Goal: Information Seeking & Learning: Learn about a topic

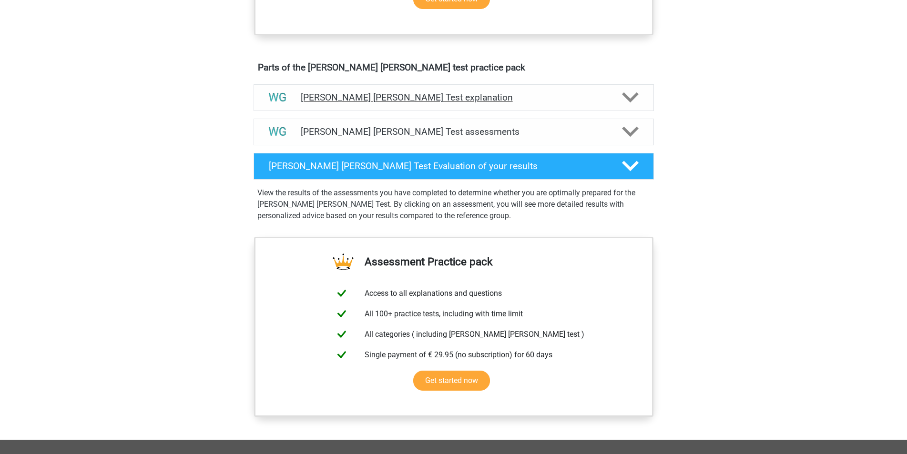
scroll to position [477, 0]
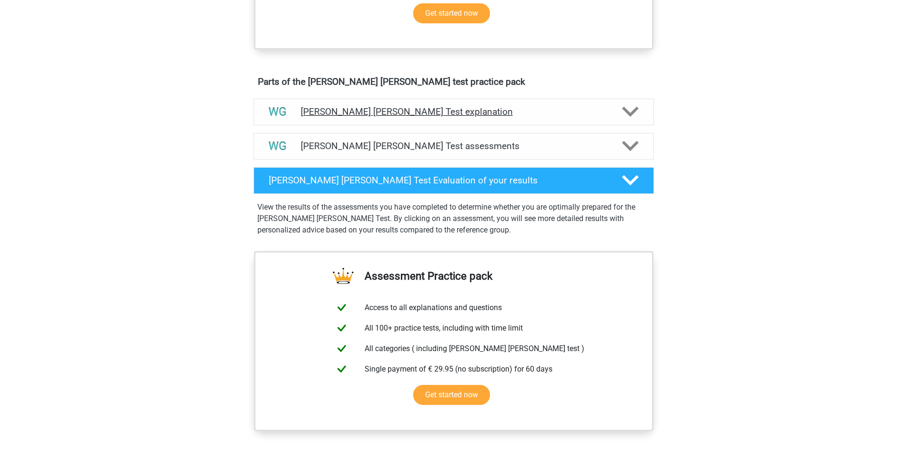
click at [411, 107] on h4 "[PERSON_NAME] [PERSON_NAME] Test explanation" at bounding box center [454, 111] width 306 height 11
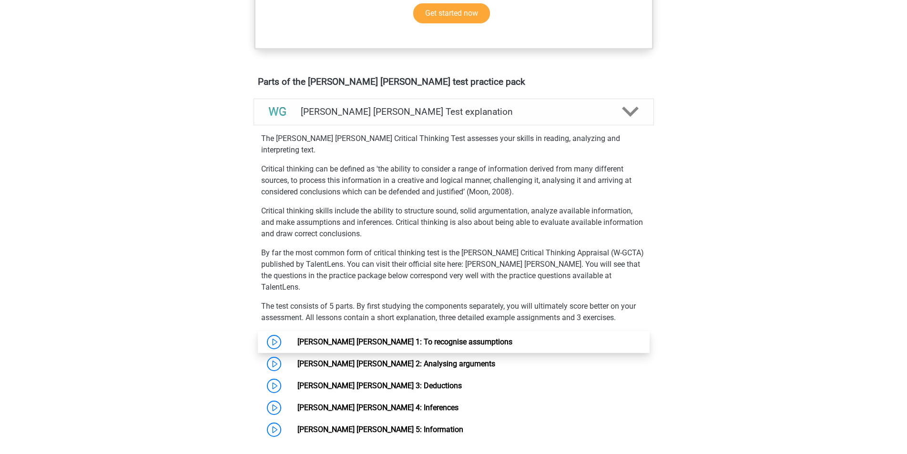
click at [297, 337] on link "[PERSON_NAME] [PERSON_NAME] 1: To recognise assumptions" at bounding box center [404, 341] width 215 height 9
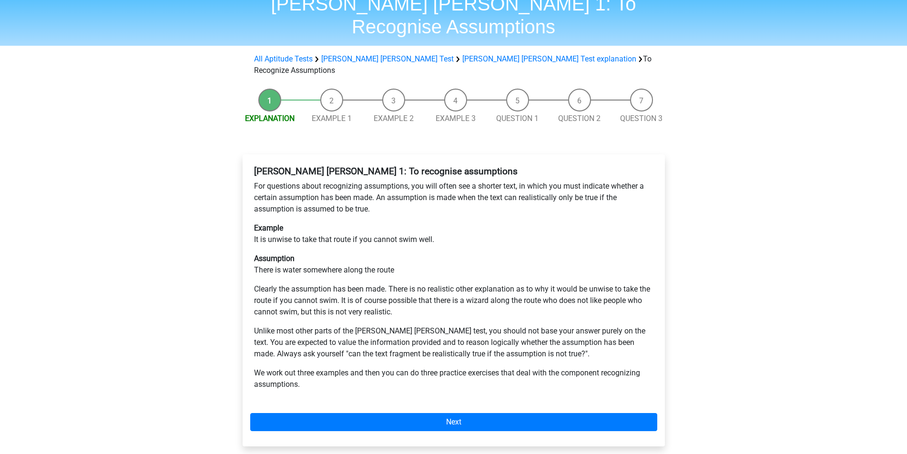
scroll to position [48, 0]
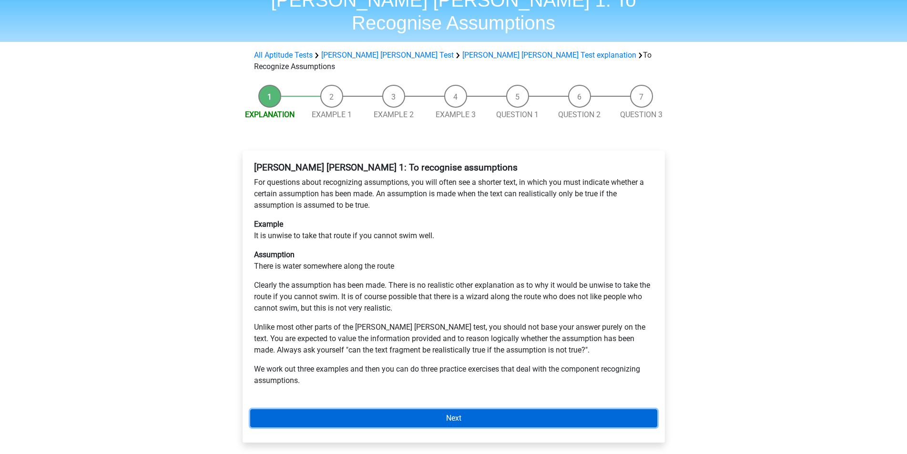
click at [524, 409] on link "Next" at bounding box center [453, 418] width 407 height 18
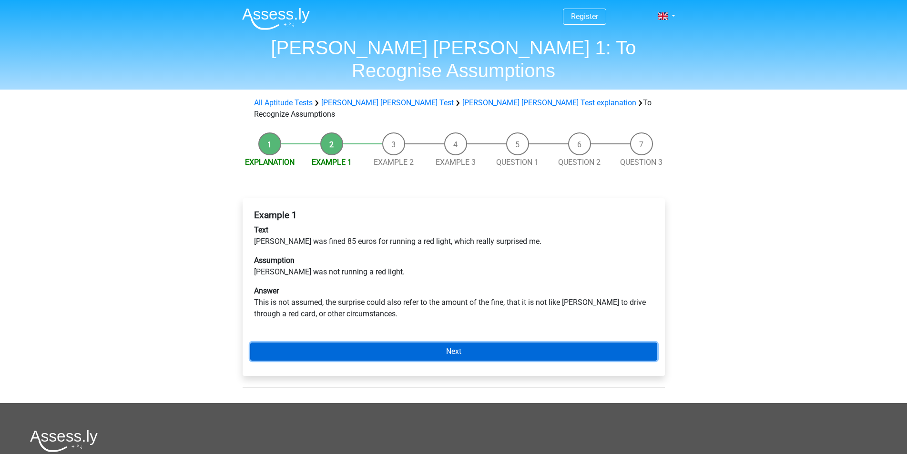
click at [431, 343] on link "Next" at bounding box center [453, 352] width 407 height 18
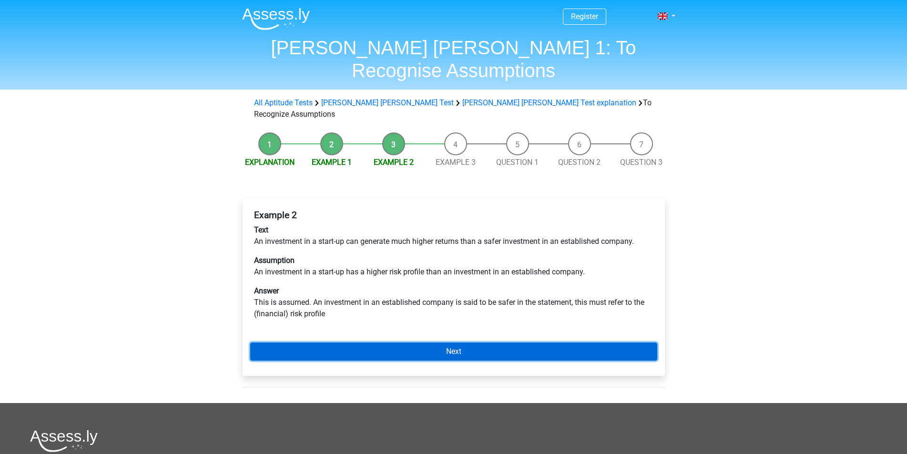
click at [431, 343] on link "Next" at bounding box center [453, 352] width 407 height 18
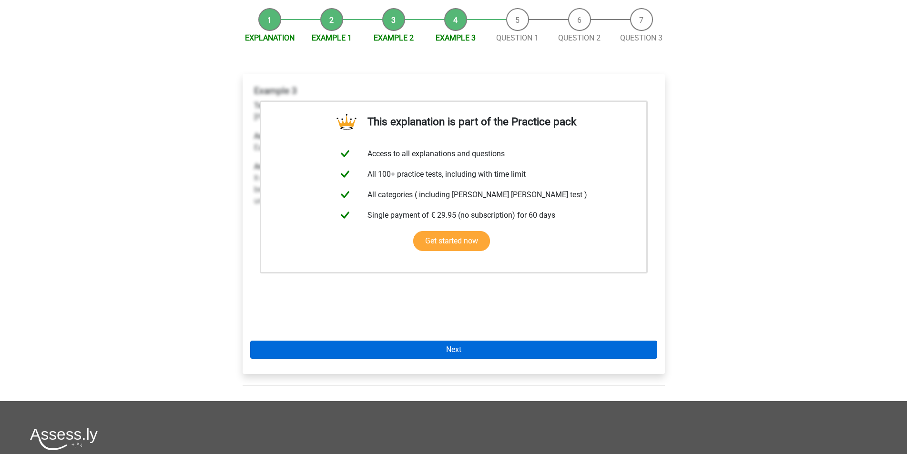
scroll to position [143, 0]
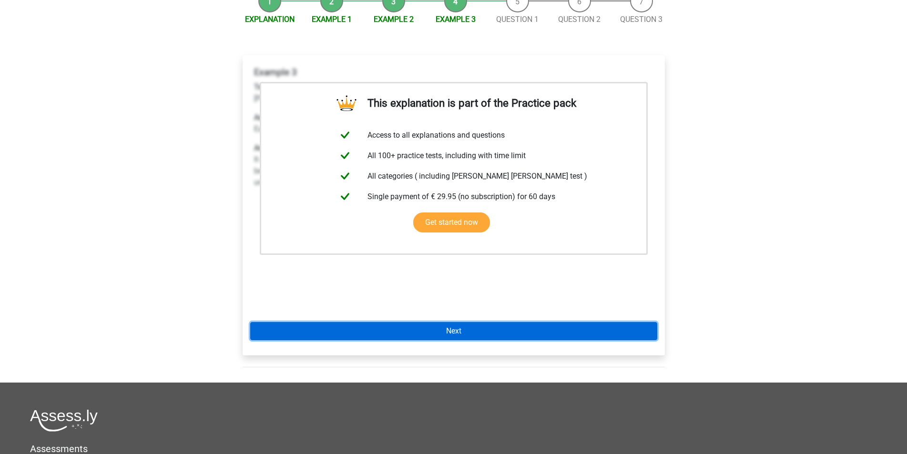
click at [435, 322] on link "Next" at bounding box center [453, 331] width 407 height 18
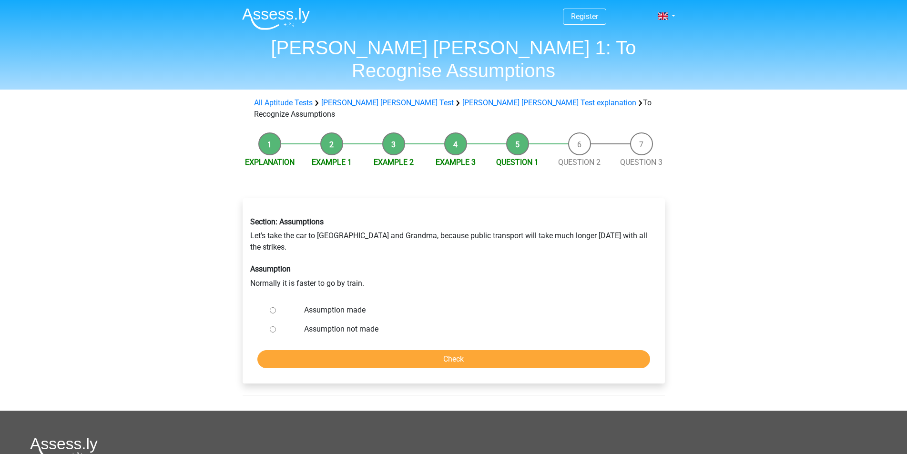
click at [321, 305] on label "Assumption made" at bounding box center [469, 310] width 330 height 11
click at [276, 307] on input "Assumption made" at bounding box center [273, 310] width 6 height 6
radio input "true"
click at [365, 350] on input "Check" at bounding box center [453, 359] width 393 height 18
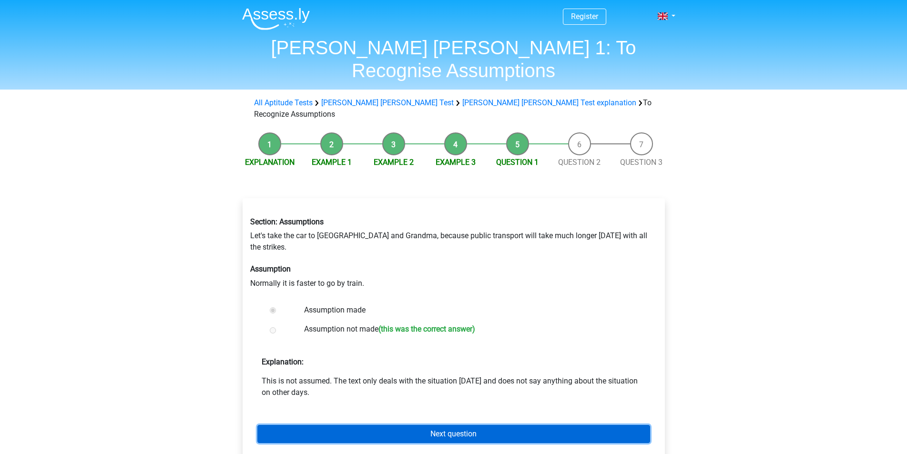
click at [392, 425] on link "Next question" at bounding box center [453, 434] width 393 height 18
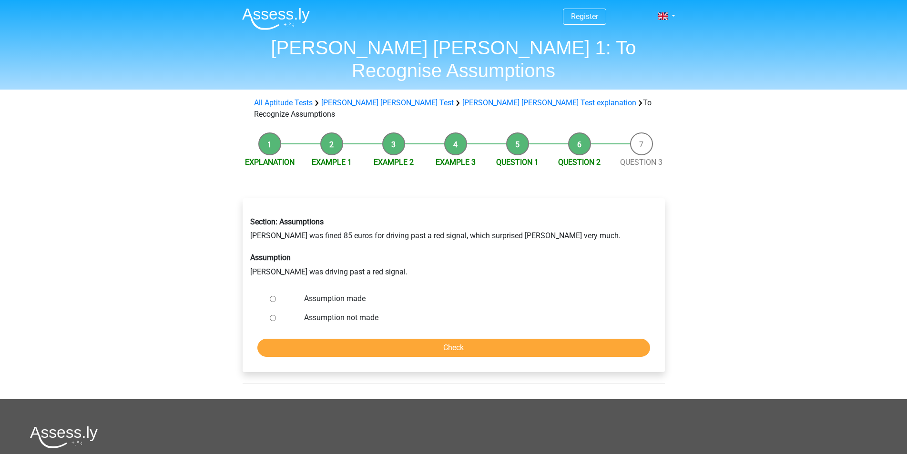
click at [336, 312] on label "Assumption not made" at bounding box center [469, 317] width 330 height 11
click at [276, 315] on input "Assumption not made" at bounding box center [273, 318] width 6 height 6
radio input "true"
click at [360, 339] on input "Check" at bounding box center [453, 348] width 393 height 18
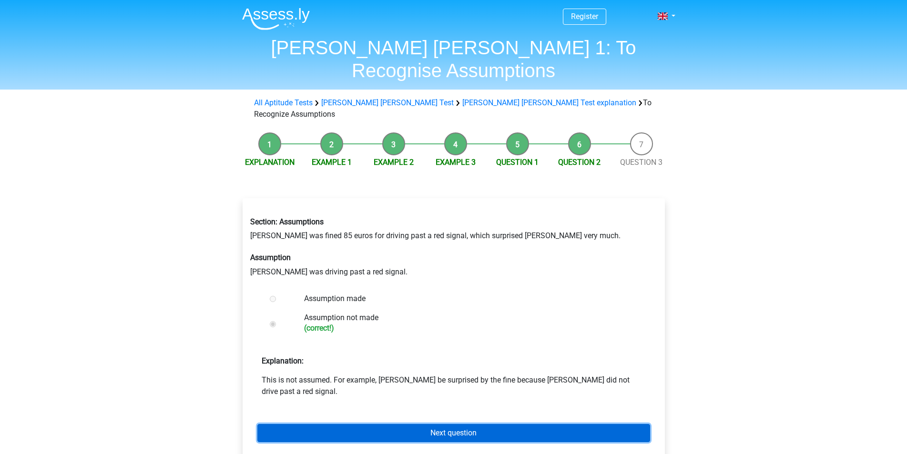
click at [384, 424] on link "Next question" at bounding box center [453, 433] width 393 height 18
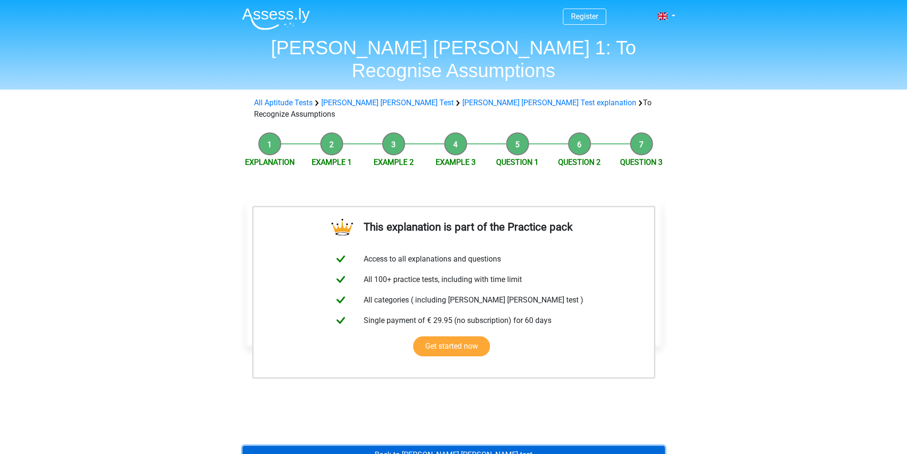
click at [395, 446] on link "Back to watson glaser test" at bounding box center [454, 455] width 422 height 18
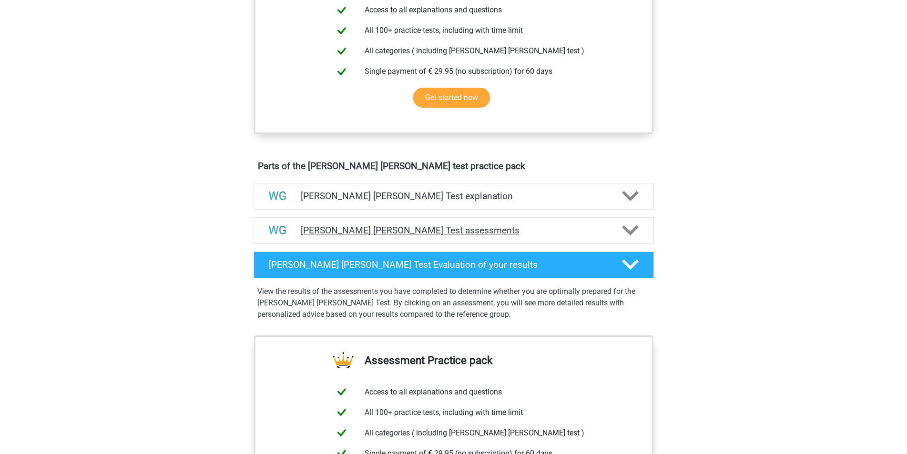
scroll to position [429, 0]
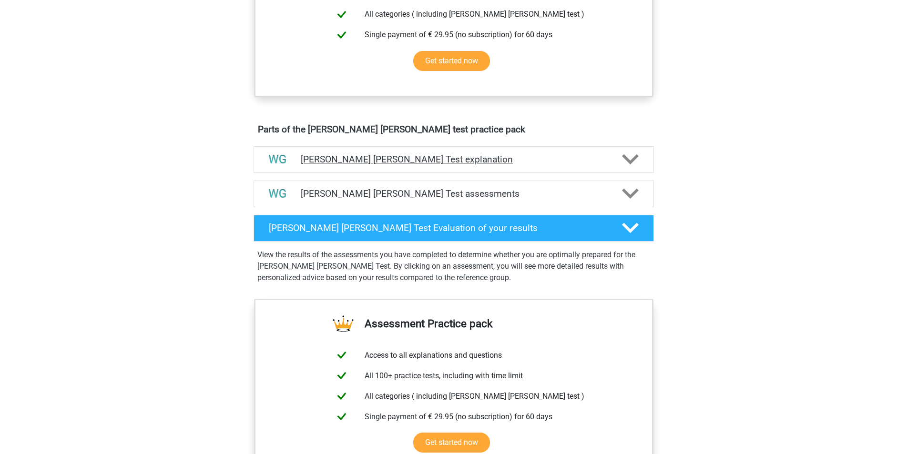
click at [405, 166] on div "[PERSON_NAME] [PERSON_NAME] Test explanation" at bounding box center [454, 159] width 400 height 27
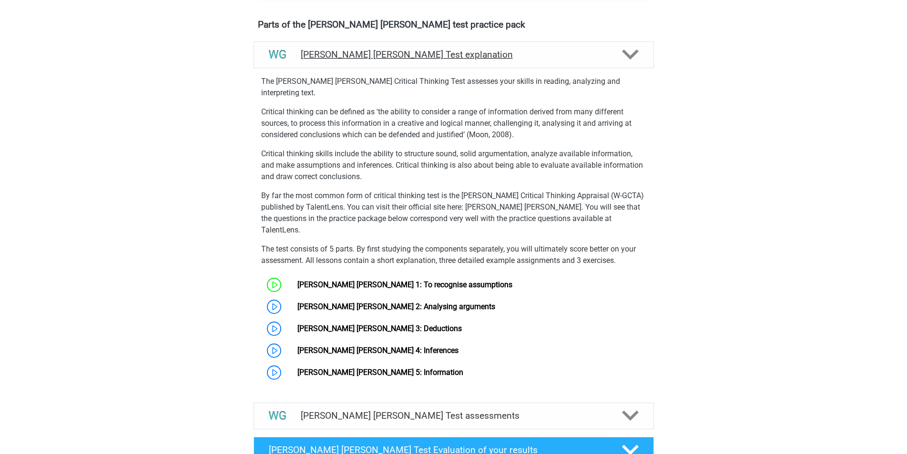
scroll to position [572, 0]
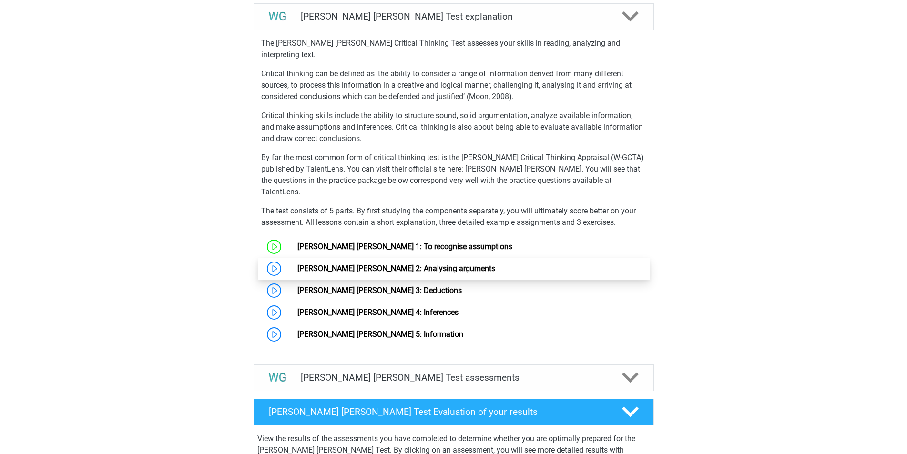
click at [297, 264] on link "[PERSON_NAME] [PERSON_NAME] 2: Analysing arguments" at bounding box center [396, 268] width 198 height 9
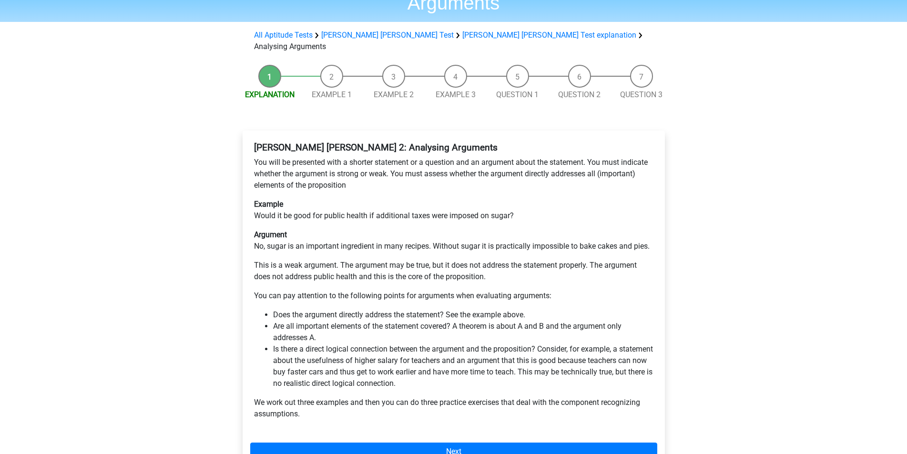
scroll to position [143, 0]
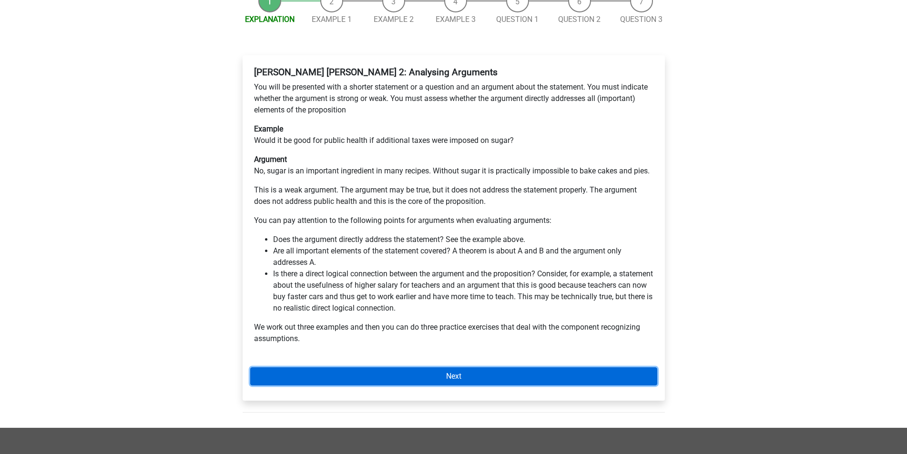
click at [487, 367] on link "Next" at bounding box center [453, 376] width 407 height 18
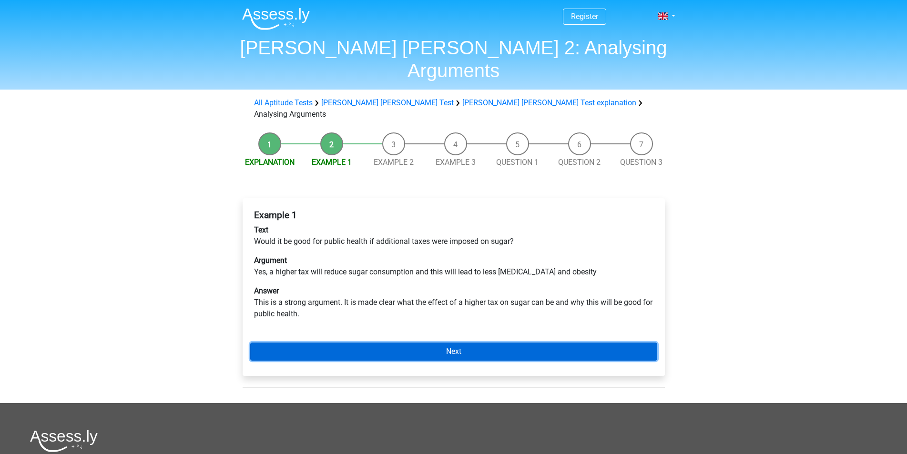
click at [432, 343] on link "Next" at bounding box center [453, 352] width 407 height 18
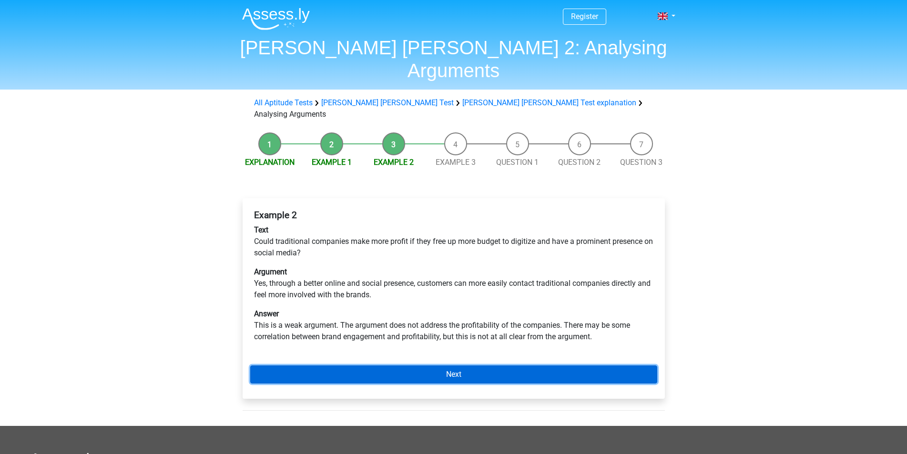
click at [418, 365] on link "Next" at bounding box center [453, 374] width 407 height 18
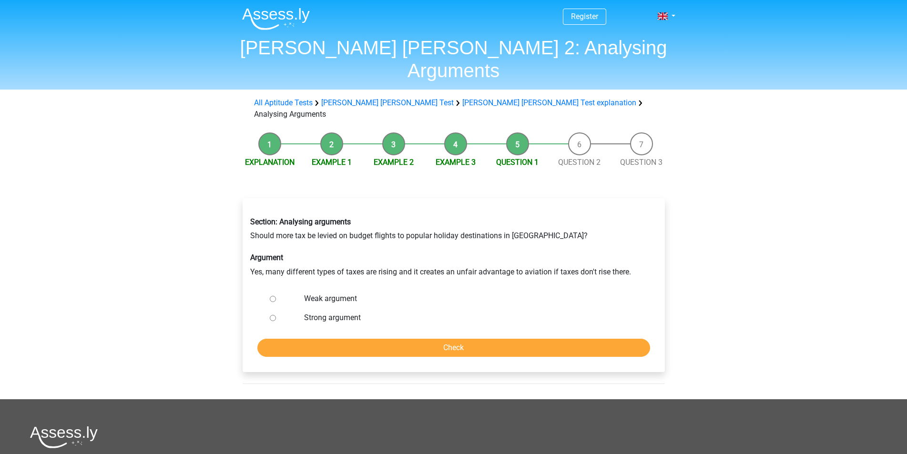
click at [335, 293] on label "Weak argument" at bounding box center [469, 298] width 330 height 11
click at [276, 296] on input "Weak argument" at bounding box center [273, 299] width 6 height 6
radio input "true"
click at [381, 339] on input "Check" at bounding box center [453, 348] width 393 height 18
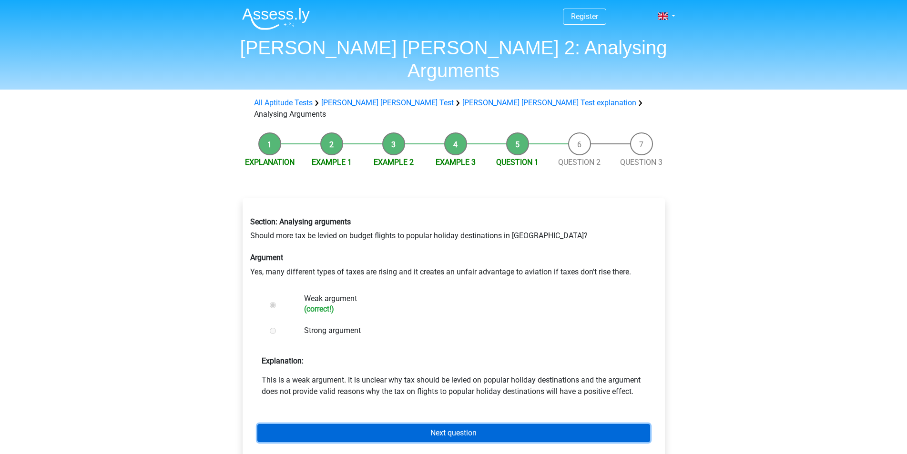
click at [427, 424] on link "Next question" at bounding box center [453, 433] width 393 height 18
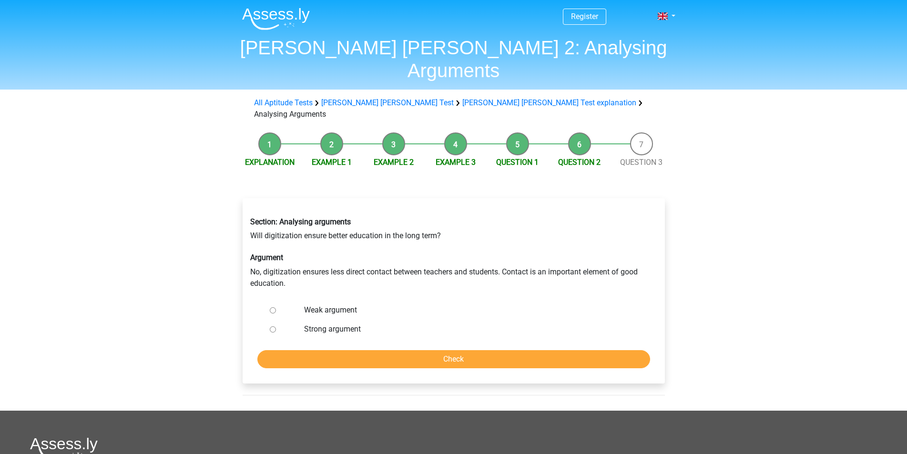
click at [323, 324] on label "Strong argument" at bounding box center [469, 329] width 330 height 11
click at [276, 326] on input "Strong argument" at bounding box center [273, 329] width 6 height 6
radio input "true"
click at [328, 350] on input "Check" at bounding box center [453, 359] width 393 height 18
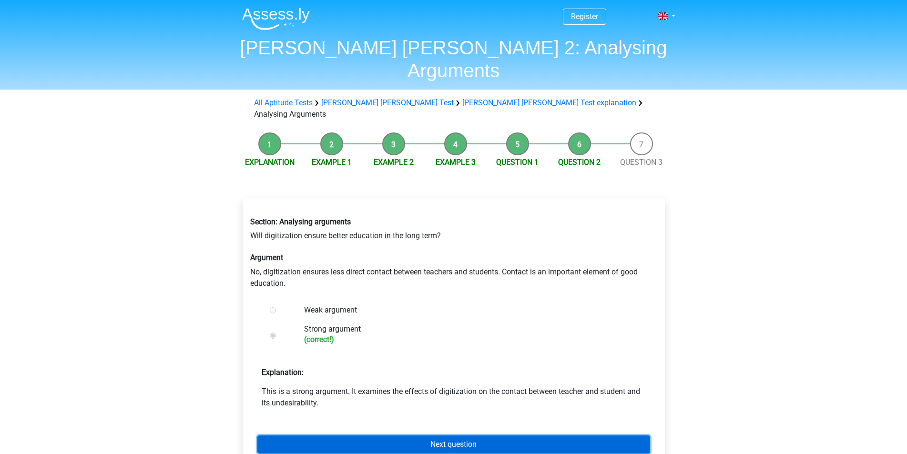
click at [342, 436] on link "Next question" at bounding box center [453, 445] width 393 height 18
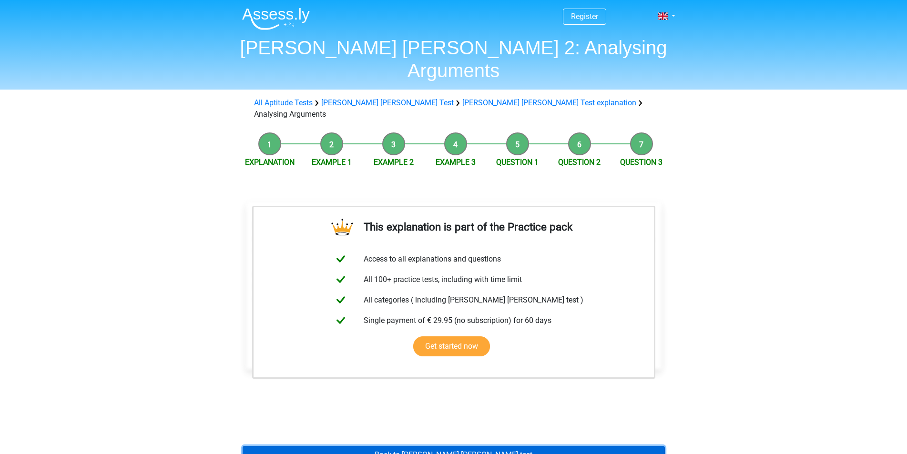
click at [344, 446] on link "Back to [PERSON_NAME] [PERSON_NAME] test" at bounding box center [454, 455] width 422 height 18
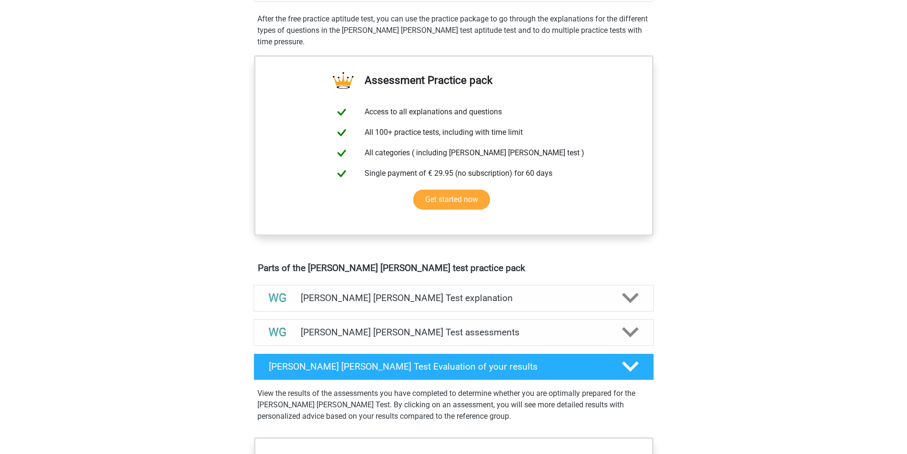
scroll to position [334, 0]
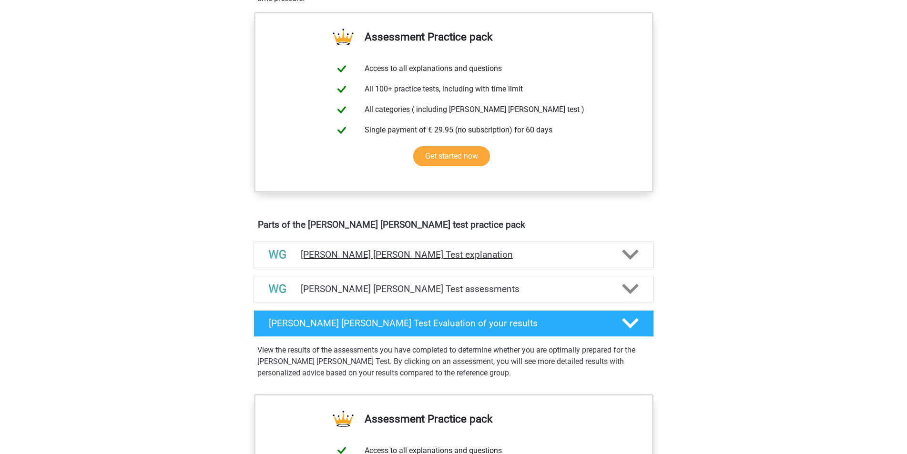
click at [370, 257] on h4 "[PERSON_NAME] [PERSON_NAME] Test explanation" at bounding box center [454, 254] width 306 height 11
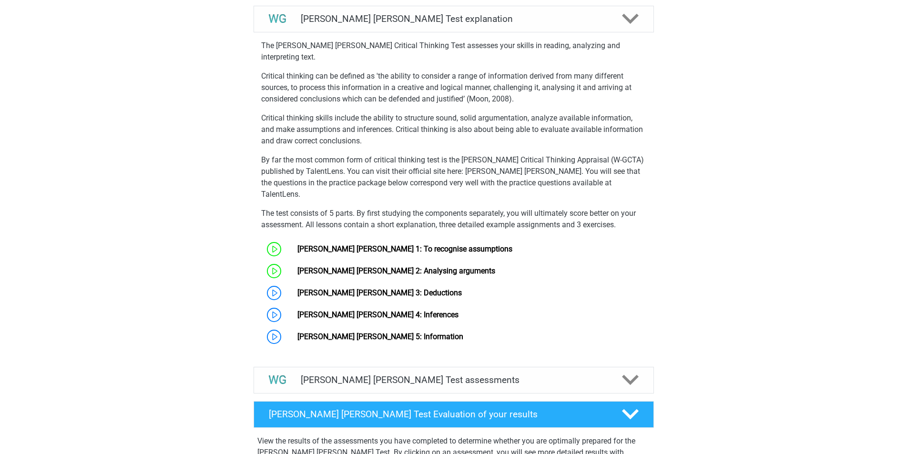
scroll to position [572, 0]
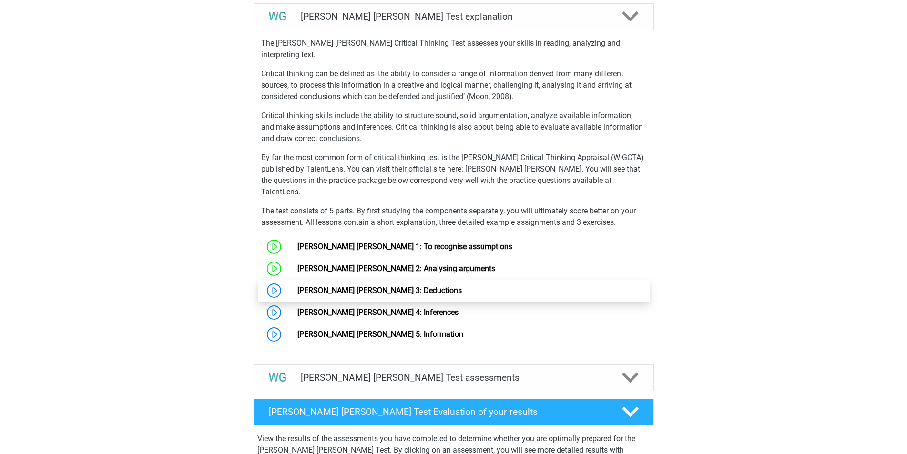
click at [297, 286] on link "Watson Glaser 3: Deductions" at bounding box center [379, 290] width 164 height 9
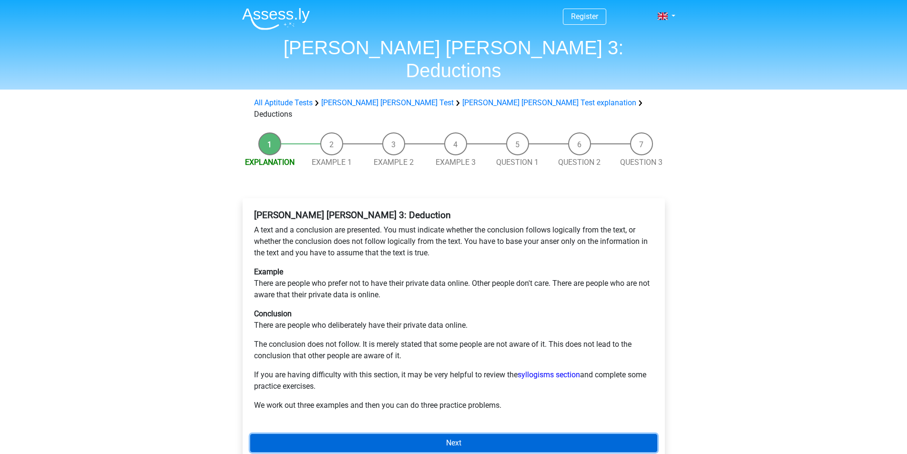
click at [418, 434] on link "Next" at bounding box center [453, 443] width 407 height 18
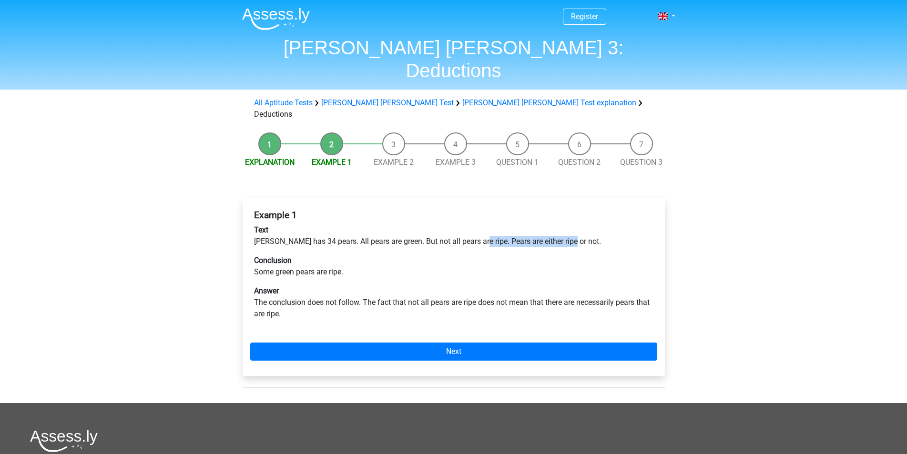
drag, startPoint x: 475, startPoint y: 209, endPoint x: 573, endPoint y: 213, distance: 98.2
click at [573, 224] on p "Text Peter has 34 pears. All pears are green. But not all pears are ripe. Pears…" at bounding box center [453, 235] width 399 height 23
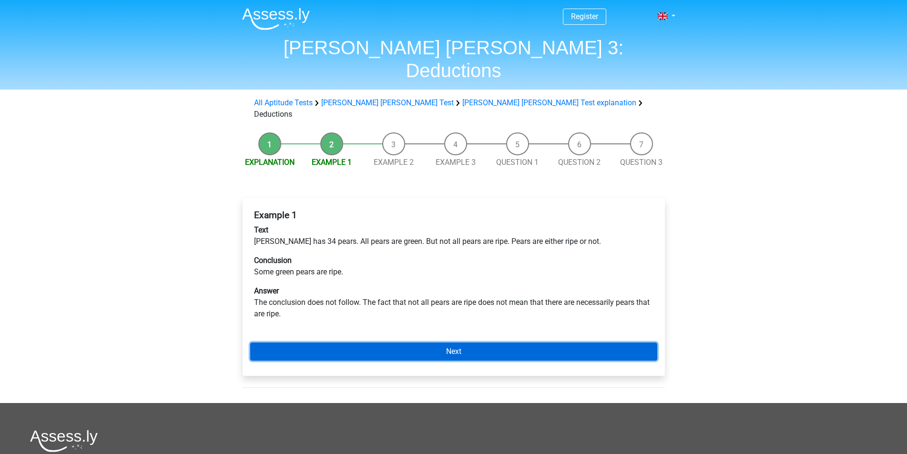
click at [389, 343] on link "Next" at bounding box center [453, 352] width 407 height 18
click at [425, 343] on link "Next" at bounding box center [453, 352] width 407 height 18
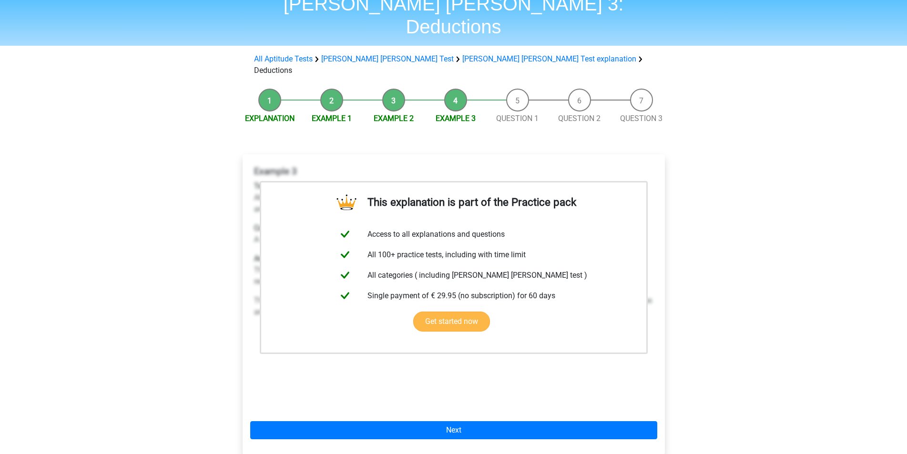
scroll to position [48, 0]
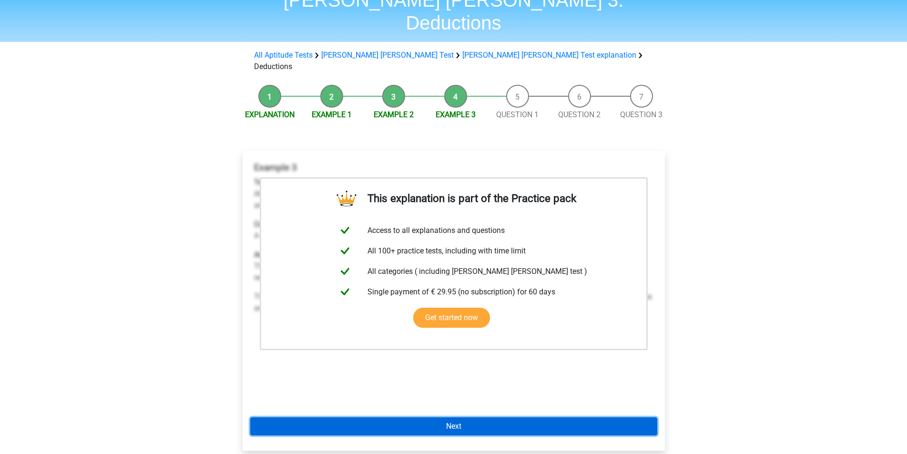
click at [426, 417] on link "Next" at bounding box center [453, 426] width 407 height 18
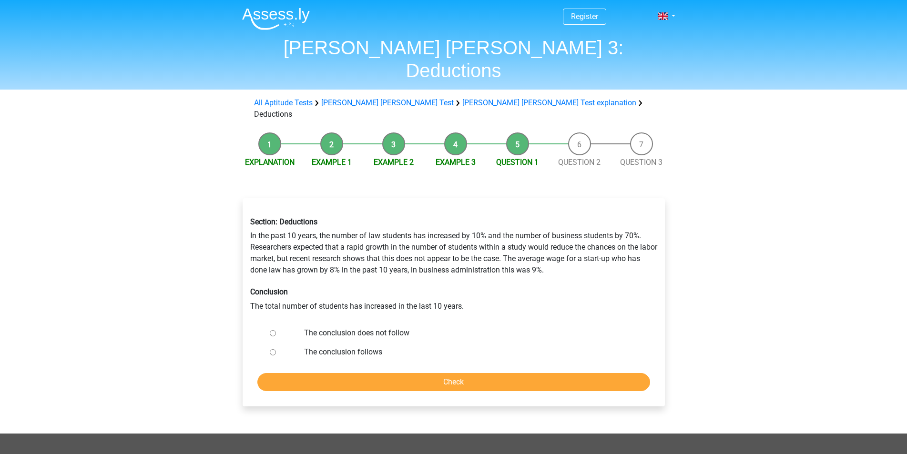
click at [326, 346] on label "The conclusion follows" at bounding box center [469, 351] width 330 height 11
click at [276, 349] on input "The conclusion follows" at bounding box center [273, 352] width 6 height 6
radio input "true"
click at [335, 327] on label "The conclusion does not follow" at bounding box center [469, 332] width 330 height 11
click at [276, 330] on input "The conclusion does not follow" at bounding box center [273, 333] width 6 height 6
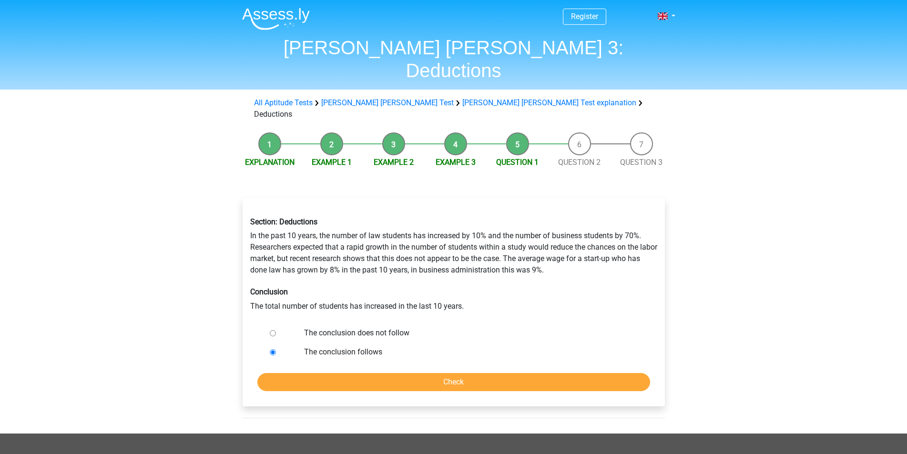
radio input "true"
click at [413, 373] on input "Check" at bounding box center [453, 382] width 393 height 18
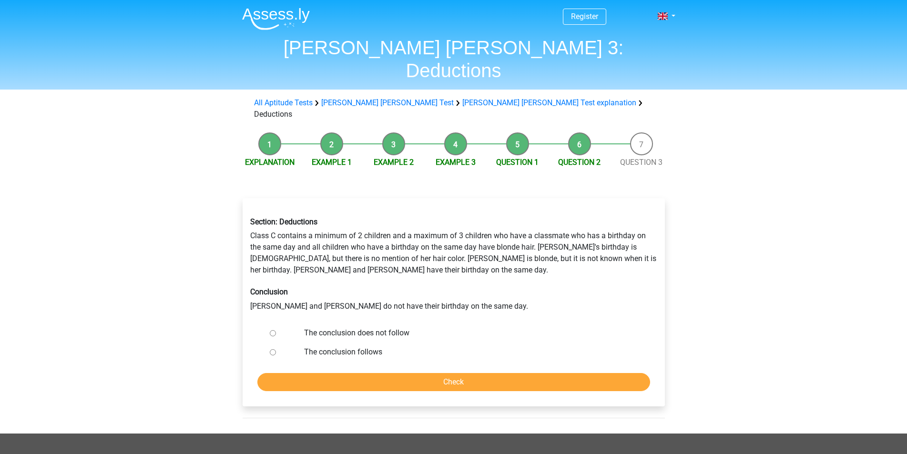
click at [393, 327] on label "The conclusion does not follow" at bounding box center [469, 332] width 330 height 11
click at [276, 330] on input "The conclusion does not follow" at bounding box center [273, 333] width 6 height 6
radio input "true"
click at [427, 373] on input "Check" at bounding box center [453, 382] width 393 height 18
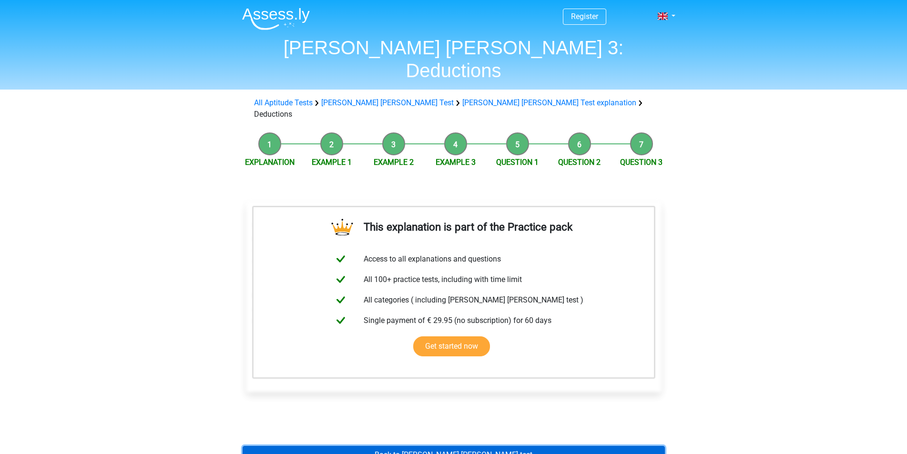
click at [468, 446] on link "Back to [PERSON_NAME] [PERSON_NAME] test" at bounding box center [454, 455] width 422 height 18
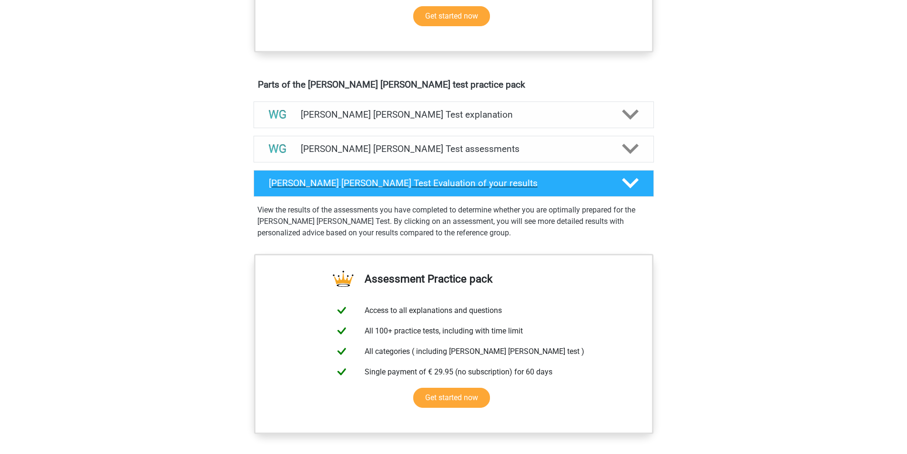
scroll to position [477, 0]
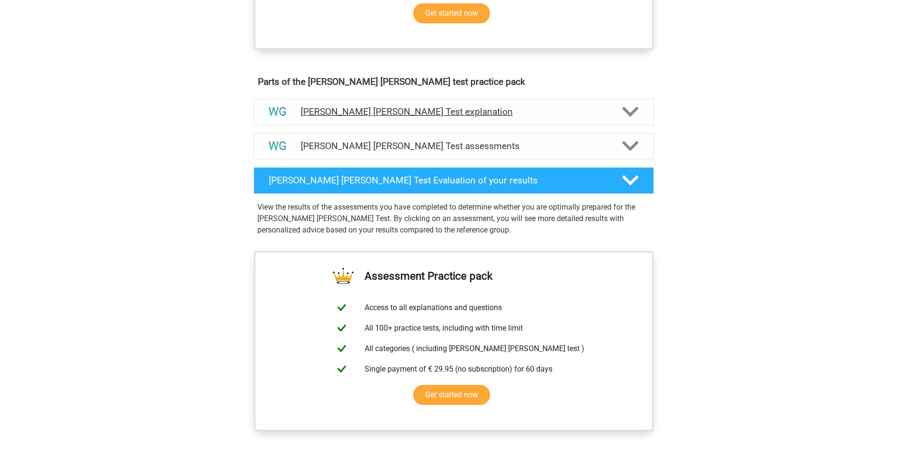
click at [401, 108] on h4 "[PERSON_NAME] [PERSON_NAME] Test explanation" at bounding box center [454, 111] width 306 height 11
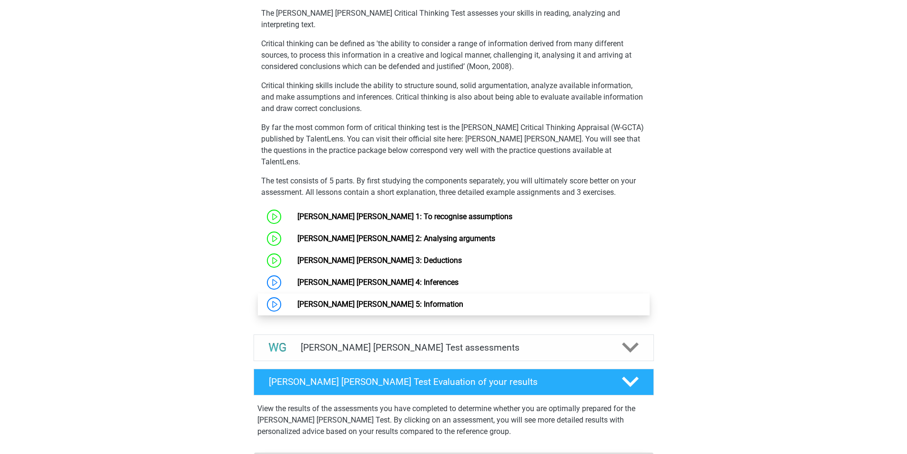
scroll to position [619, 0]
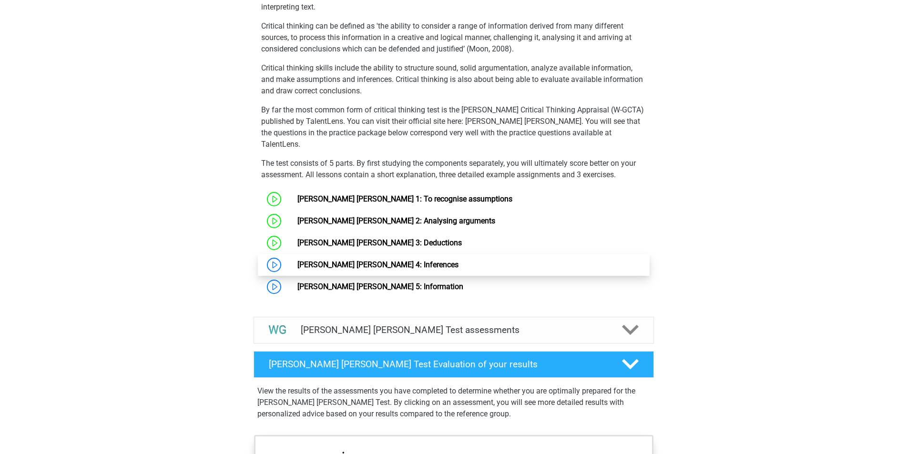
click at [297, 260] on link "Watson Glaser 4: Inferences" at bounding box center [377, 264] width 161 height 9
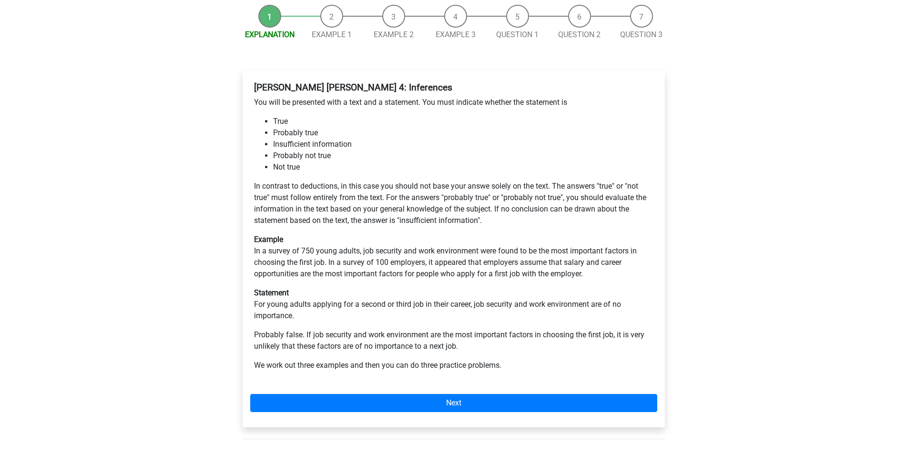
scroll to position [95, 0]
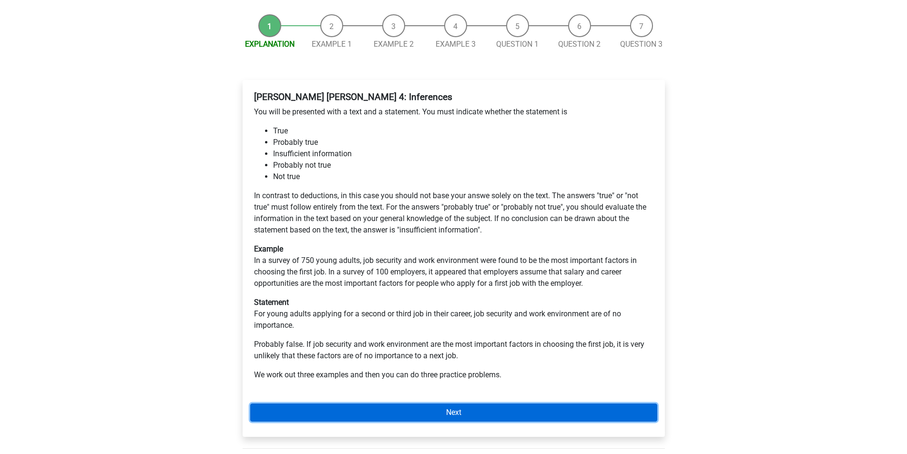
click at [383, 404] on link "Next" at bounding box center [453, 413] width 407 height 18
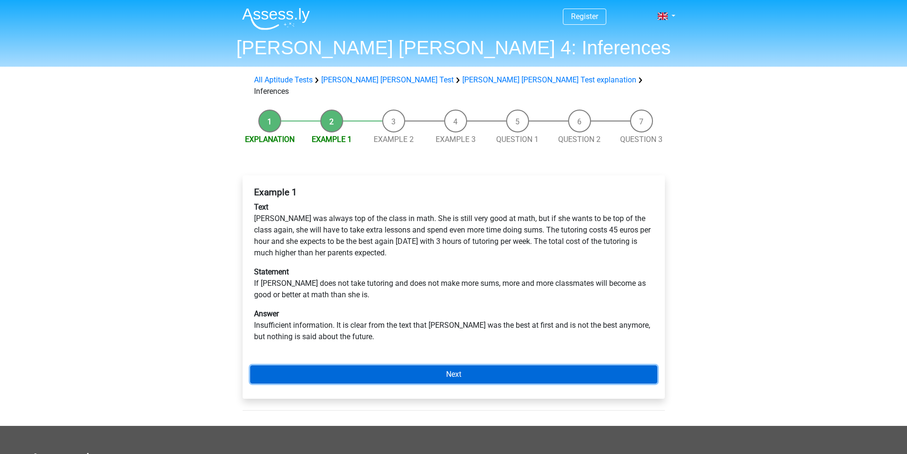
click at [475, 366] on link "Next" at bounding box center [453, 374] width 407 height 18
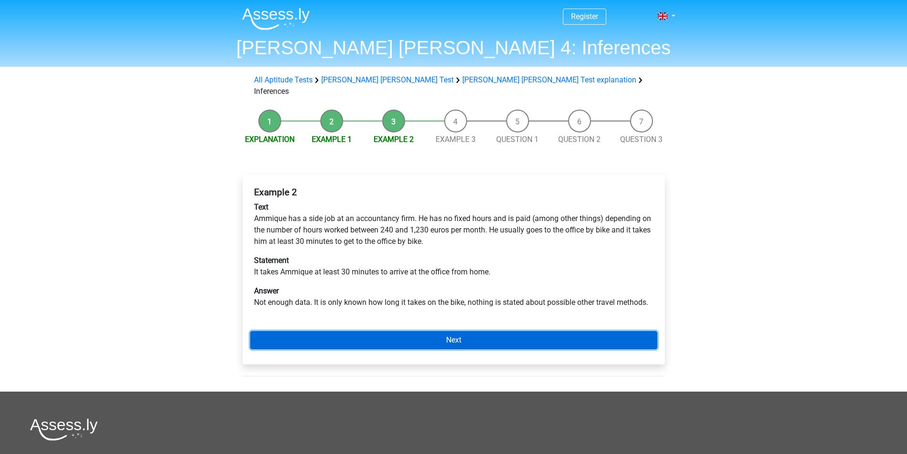
click at [606, 331] on link "Next" at bounding box center [453, 340] width 407 height 18
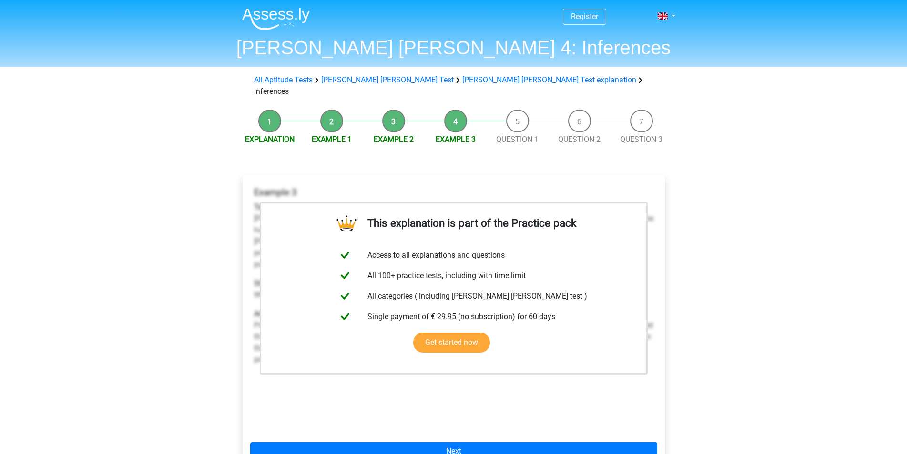
click at [584, 427] on div "This explanation is part of the Practice pack Access to all explanations and qu…" at bounding box center [454, 325] width 422 height 300
click at [587, 430] on div "This explanation is part of the Practice pack Access to all explanations and qu…" at bounding box center [454, 325] width 422 height 300
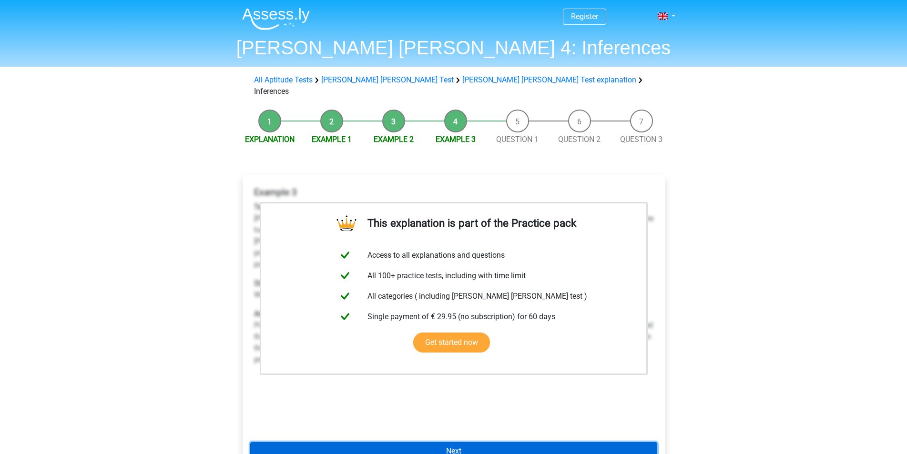
click at [591, 442] on link "Next" at bounding box center [453, 451] width 407 height 18
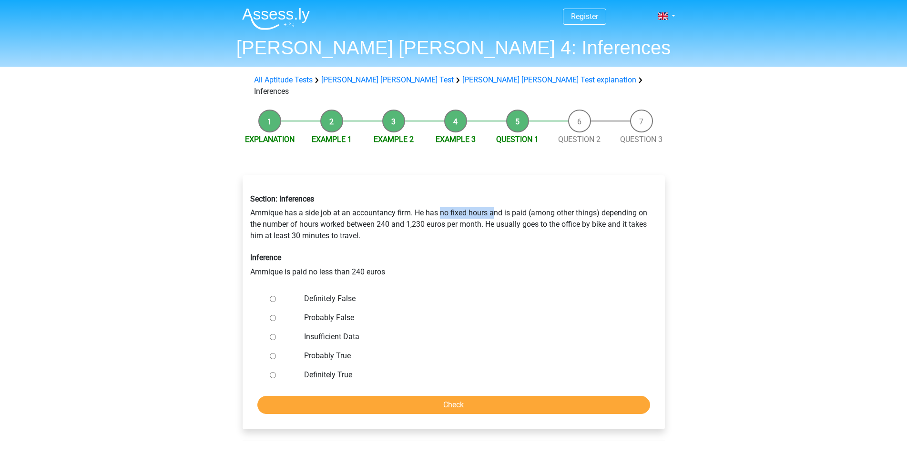
drag, startPoint x: 442, startPoint y: 203, endPoint x: 494, endPoint y: 200, distance: 52.0
click at [494, 200] on div "Section: Inferences Ammique has a side job at an accountancy firm. He has no fi…" at bounding box center [453, 236] width 421 height 98
drag, startPoint x: 529, startPoint y: 202, endPoint x: 600, endPoint y: 202, distance: 71.0
click at [600, 202] on div "Section: Inferences Ammique has a side job at an accountancy firm. He has no fi…" at bounding box center [453, 236] width 421 height 98
click at [270, 372] on input "Definitely True" at bounding box center [273, 375] width 6 height 6
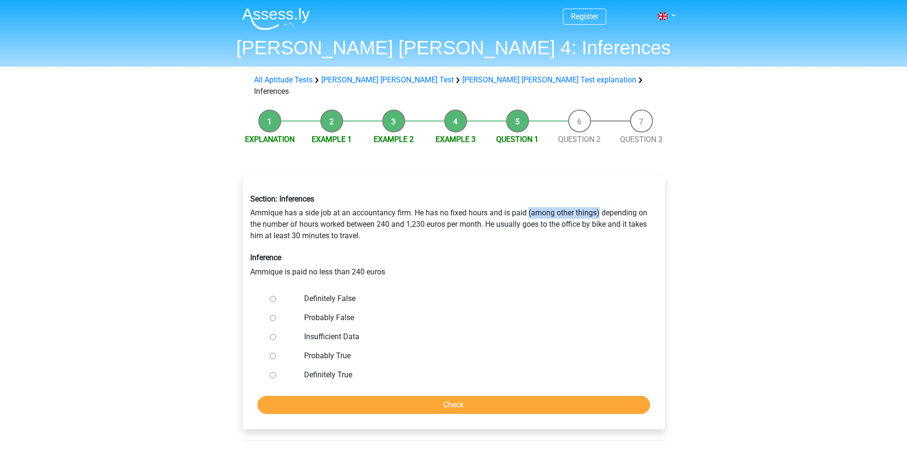
radio input "true"
click at [344, 398] on input "Check" at bounding box center [453, 405] width 393 height 18
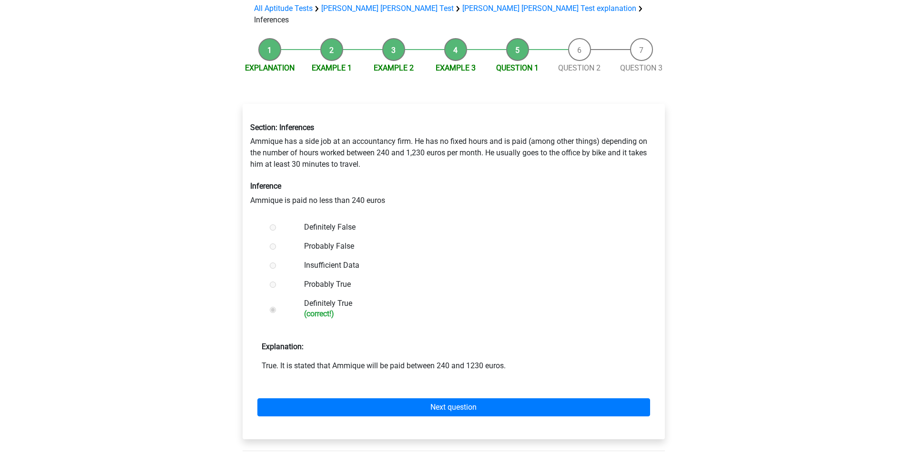
scroll to position [95, 0]
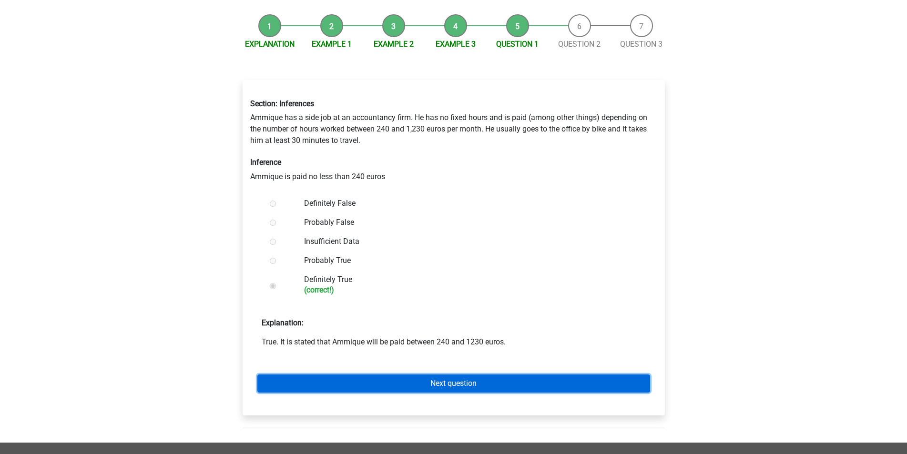
click at [389, 375] on link "Next question" at bounding box center [453, 384] width 393 height 18
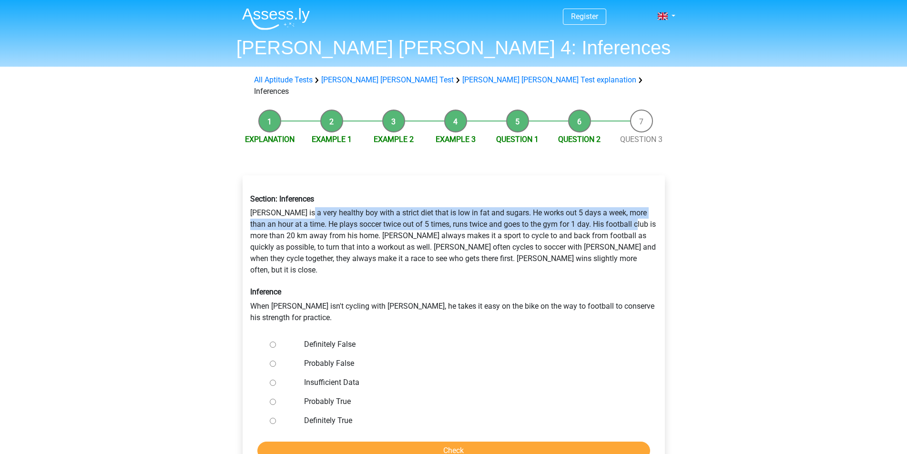
drag, startPoint x: 307, startPoint y: 201, endPoint x: 637, endPoint y: 213, distance: 330.5
click at [637, 213] on div "Section: Inferences Rowan is a very healthy boy with a strict diet that is low …" at bounding box center [453, 259] width 421 height 144
click at [637, 214] on div "Section: Inferences Rowan is a very healthy boy with a strict diet that is low …" at bounding box center [453, 259] width 421 height 144
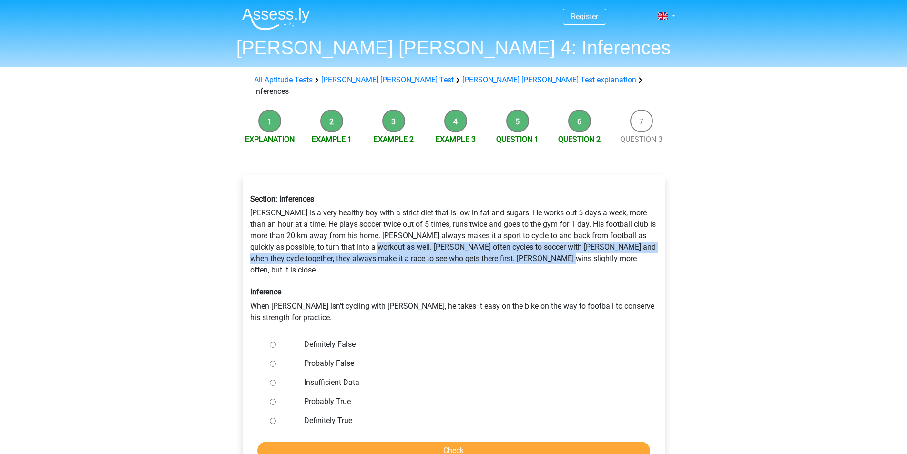
drag, startPoint x: 397, startPoint y: 238, endPoint x: 619, endPoint y: 249, distance: 222.4
click at [619, 249] on div "Section: Inferences Rowan is a very healthy boy with a strict diet that is low …" at bounding box center [453, 259] width 421 height 144
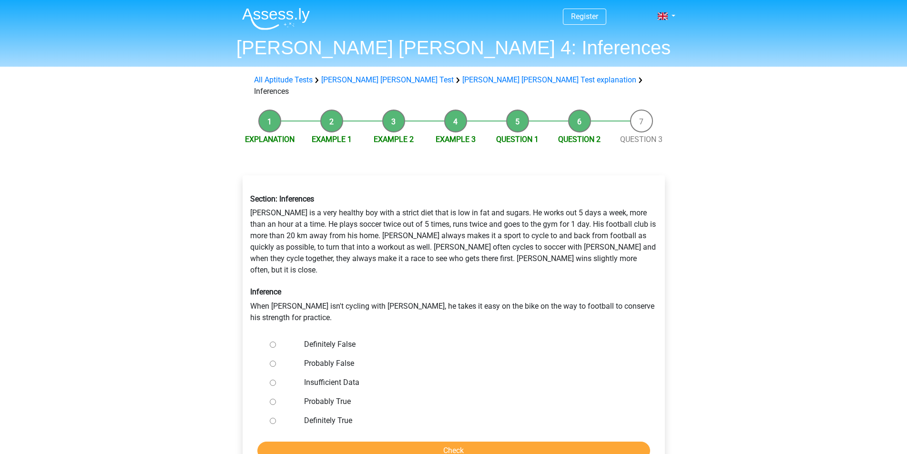
click at [597, 286] on div "Section: Inferences Rowan is a very healthy boy with a strict diet that is low …" at bounding box center [453, 259] width 421 height 144
click at [326, 339] on label "Definitely False" at bounding box center [469, 344] width 330 height 11
click at [276, 342] on input "Definitely False" at bounding box center [273, 345] width 6 height 6
radio input "true"
click at [442, 442] on input "Check" at bounding box center [453, 451] width 393 height 18
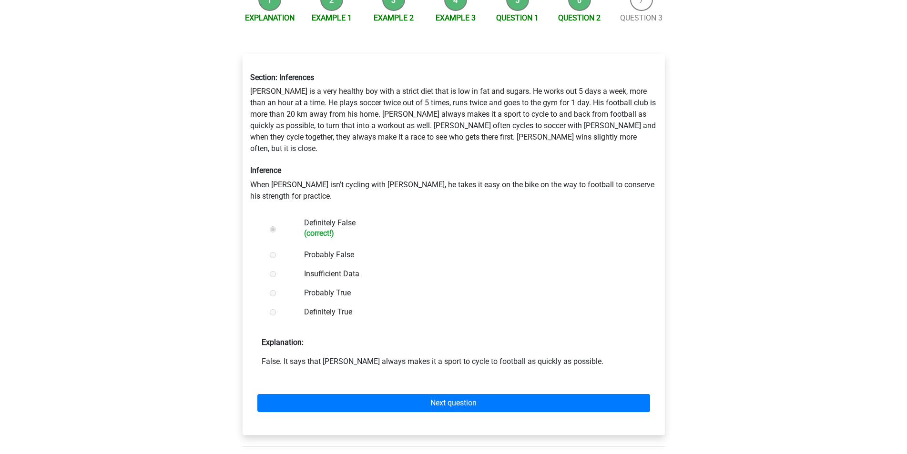
scroll to position [191, 0]
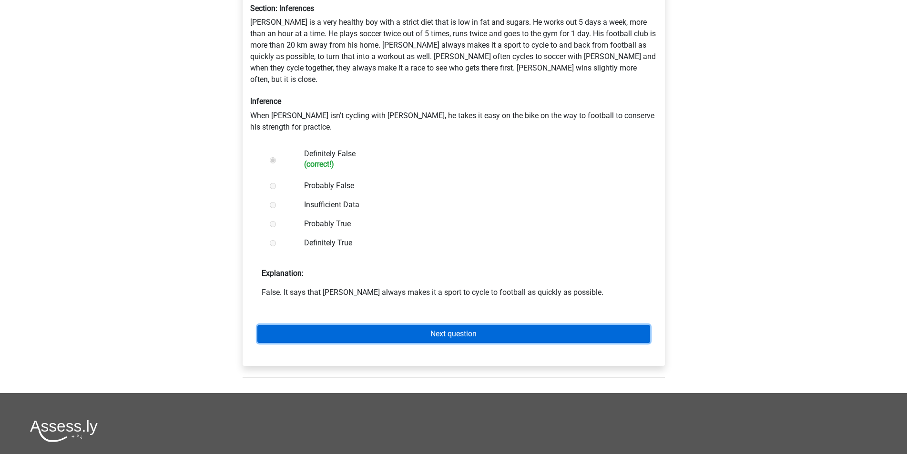
click at [441, 325] on link "Next question" at bounding box center [453, 334] width 393 height 18
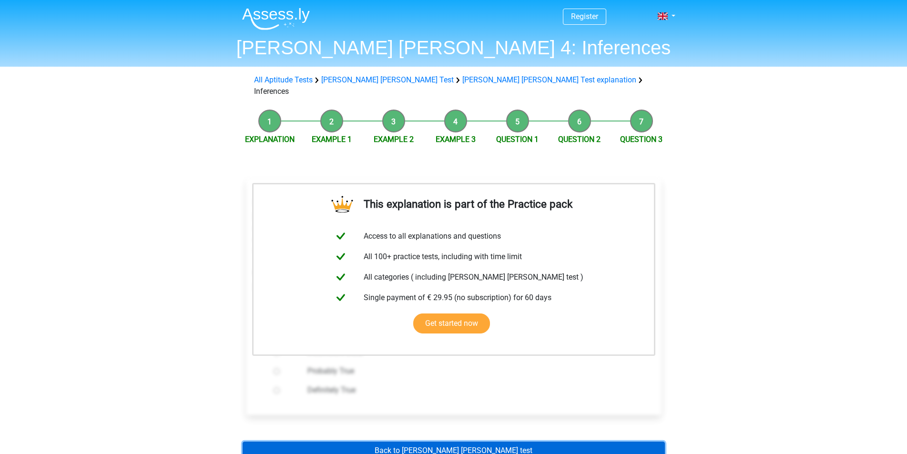
click at [497, 442] on link "Back to watson glaser test" at bounding box center [454, 451] width 422 height 18
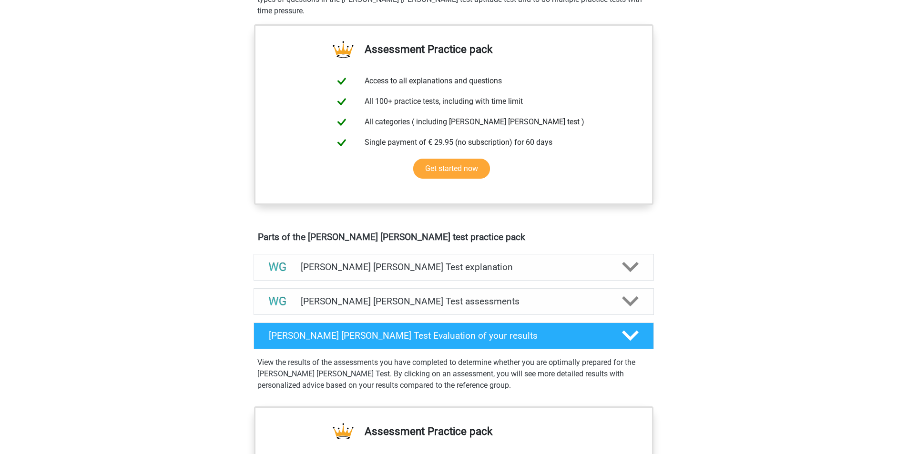
scroll to position [334, 0]
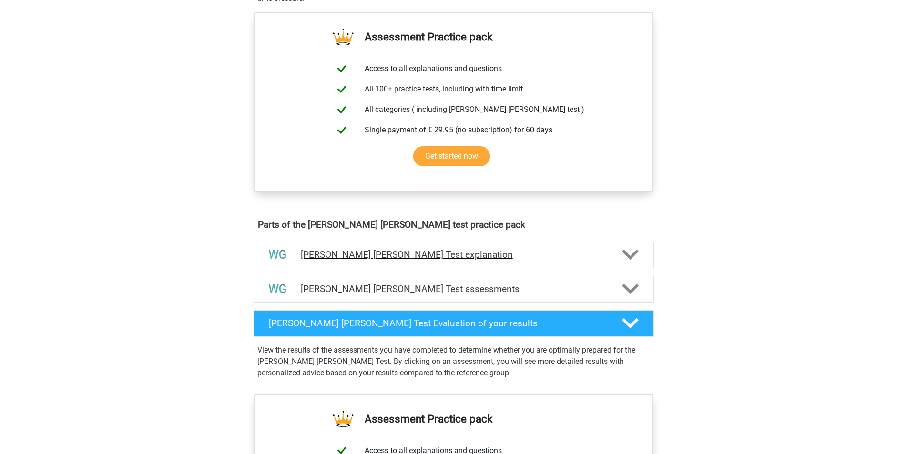
click at [429, 256] on h4 "[PERSON_NAME] [PERSON_NAME] Test explanation" at bounding box center [454, 254] width 306 height 11
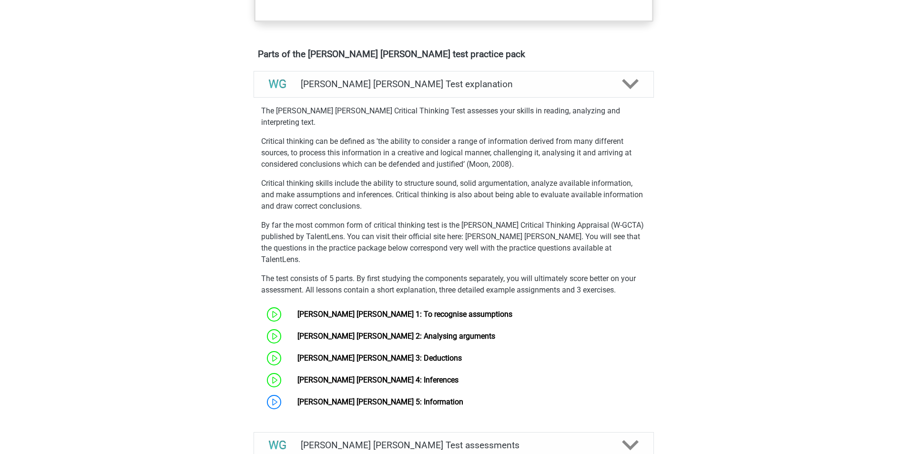
scroll to position [619, 0]
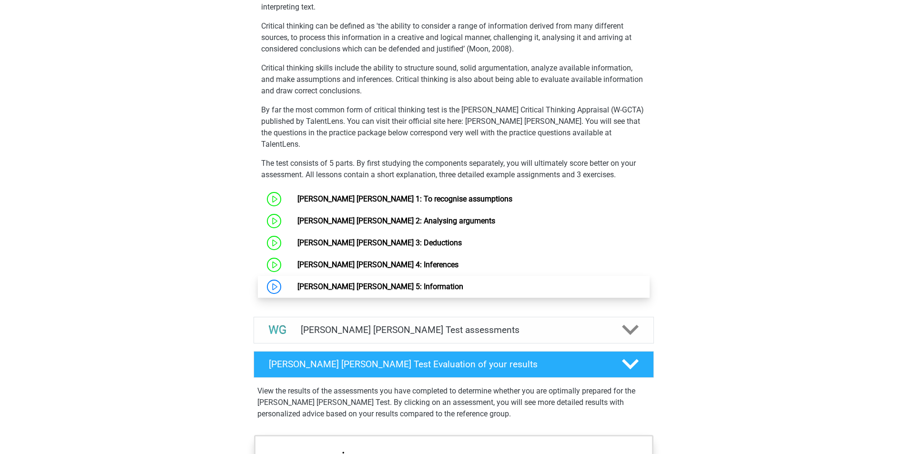
click at [367, 282] on link "[PERSON_NAME] [PERSON_NAME] 5: Information" at bounding box center [380, 286] width 166 height 9
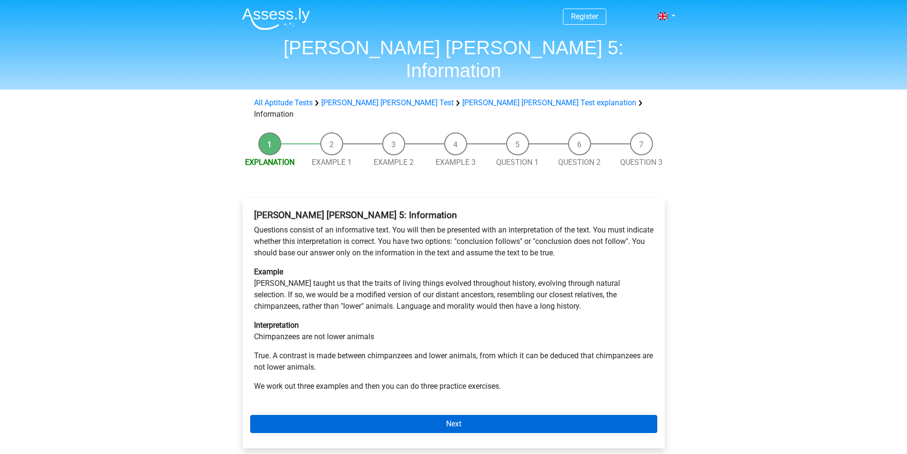
drag, startPoint x: 430, startPoint y: 377, endPoint x: 433, endPoint y: 384, distance: 7.7
click at [431, 378] on div "[PERSON_NAME] [PERSON_NAME] 5: Information Questions consist of an informative …" at bounding box center [454, 323] width 422 height 250
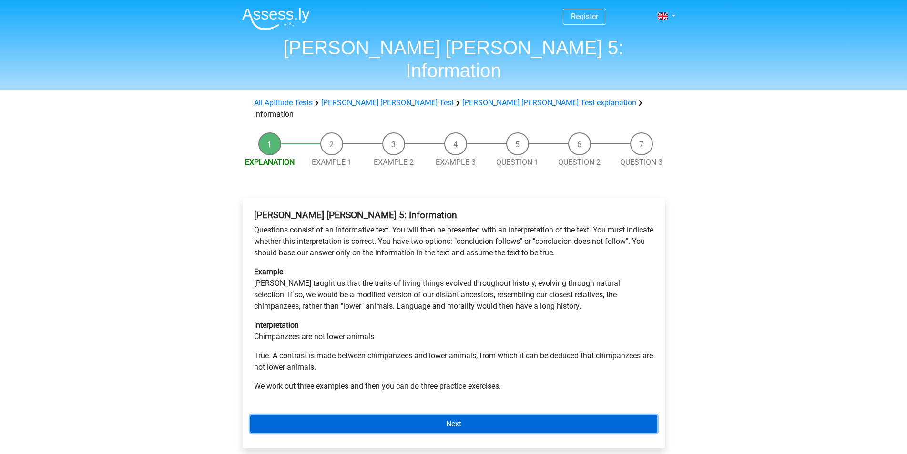
click at [435, 415] on link "Next" at bounding box center [453, 424] width 407 height 18
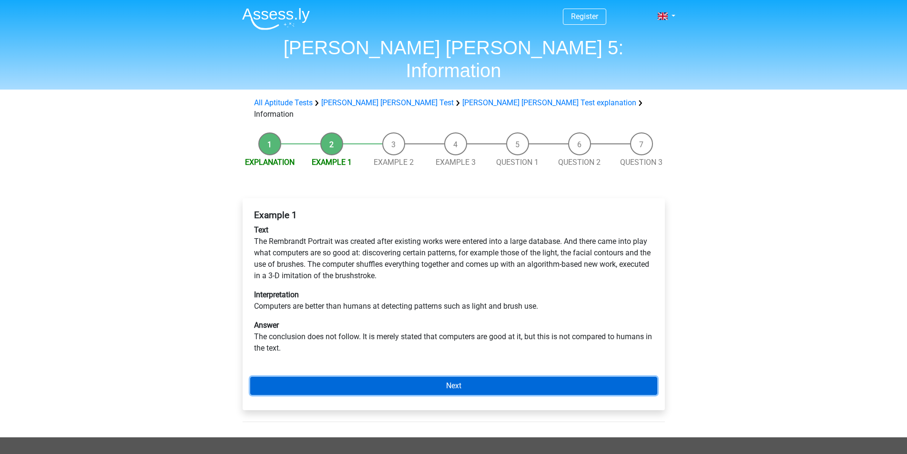
click at [524, 377] on link "Next" at bounding box center [453, 386] width 407 height 18
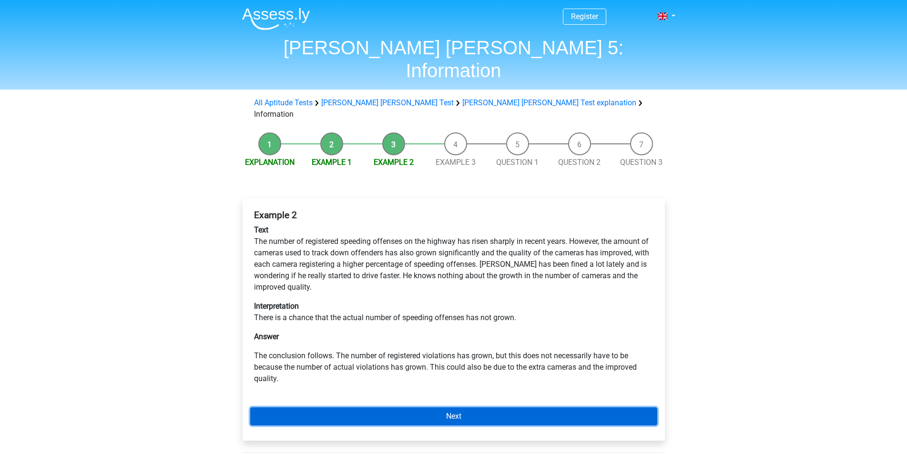
click at [524, 407] on link "Next" at bounding box center [453, 416] width 407 height 18
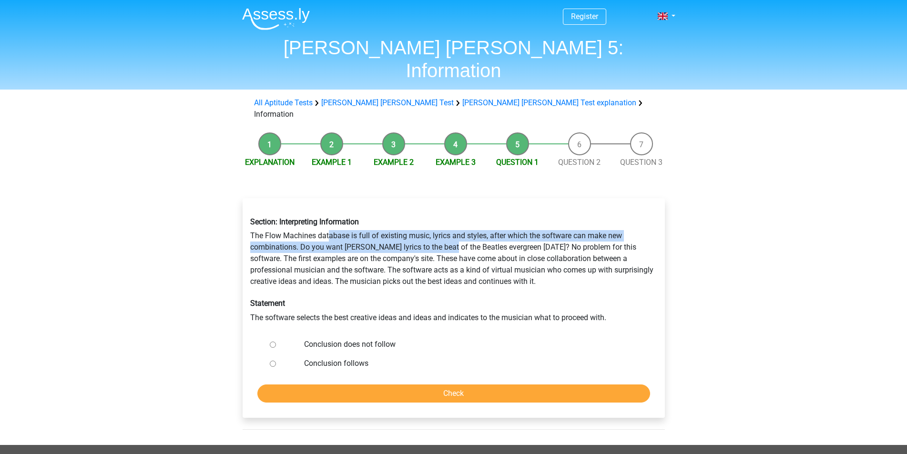
drag, startPoint x: 340, startPoint y: 206, endPoint x: 453, endPoint y: 208, distance: 113.4
click at [453, 210] on div "Section: Interpreting Information The Flow Machines database is full of existin…" at bounding box center [453, 270] width 421 height 121
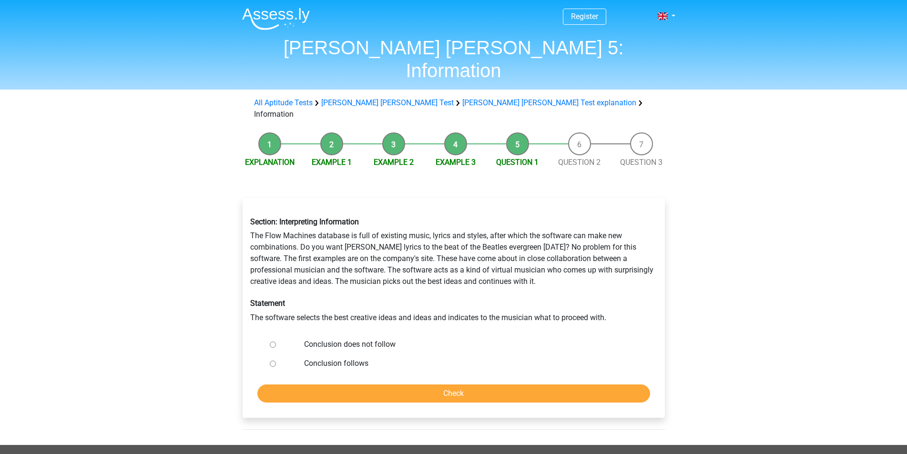
click at [455, 210] on div "Section: Interpreting Information The Flow Machines database is full of existin…" at bounding box center [453, 270] width 421 height 121
click at [338, 339] on label "Conclusion does not follow" at bounding box center [469, 344] width 330 height 11
click at [276, 342] on input "Conclusion does not follow" at bounding box center [273, 345] width 6 height 6
radio input "true"
click at [369, 385] on input "Check" at bounding box center [453, 394] width 393 height 18
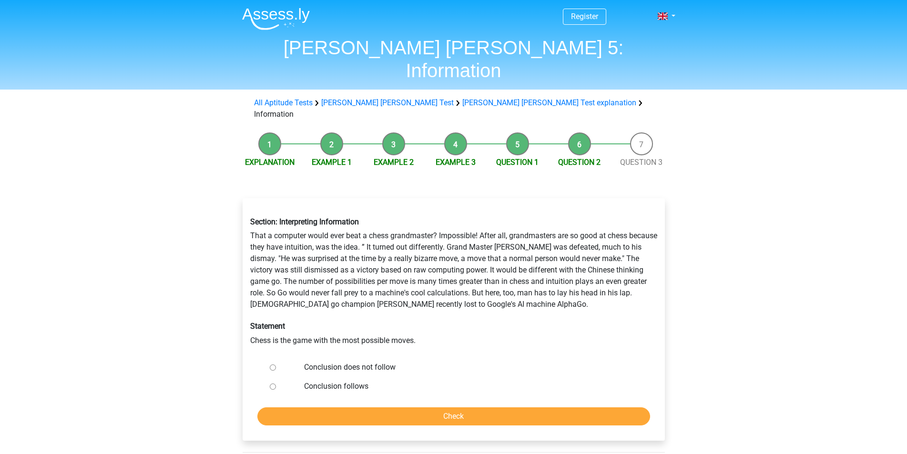
click at [346, 358] on div "Conclusion does not follow" at bounding box center [469, 367] width 344 height 19
click at [346, 362] on label "Conclusion does not follow" at bounding box center [469, 367] width 330 height 11
click at [276, 365] on input "Conclusion does not follow" at bounding box center [273, 368] width 6 height 6
radio input "true"
click at [396, 407] on input "Check" at bounding box center [453, 416] width 393 height 18
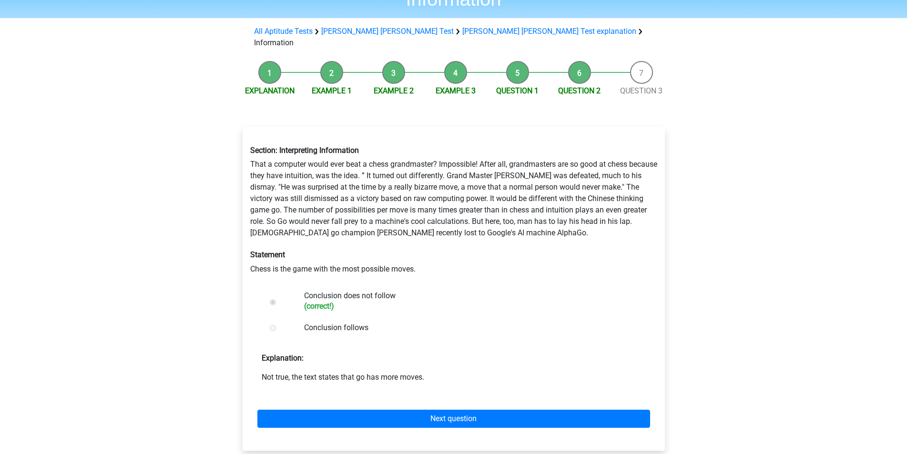
scroll to position [95, 0]
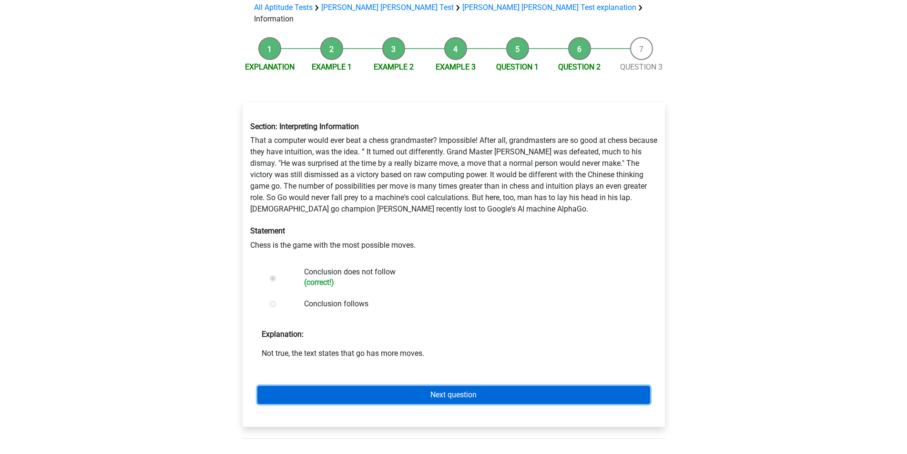
click at [391, 386] on link "Next question" at bounding box center [453, 395] width 393 height 18
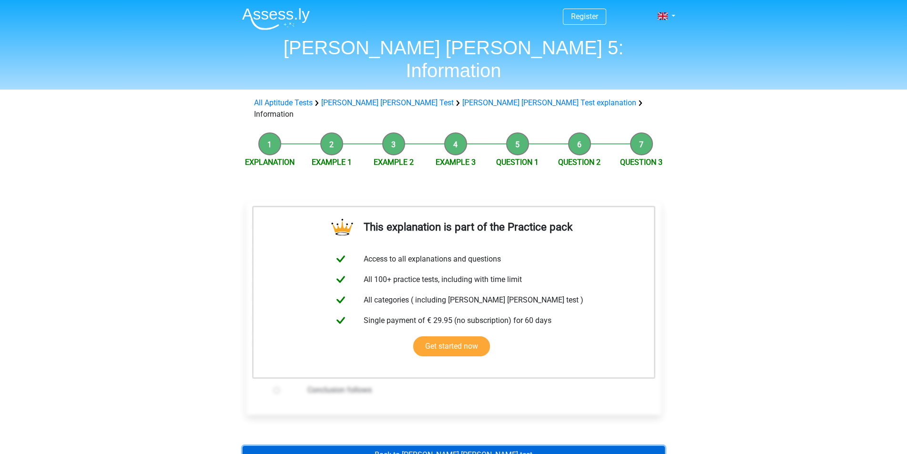
click at [432, 446] on link "Back to [PERSON_NAME] [PERSON_NAME] test" at bounding box center [454, 455] width 422 height 18
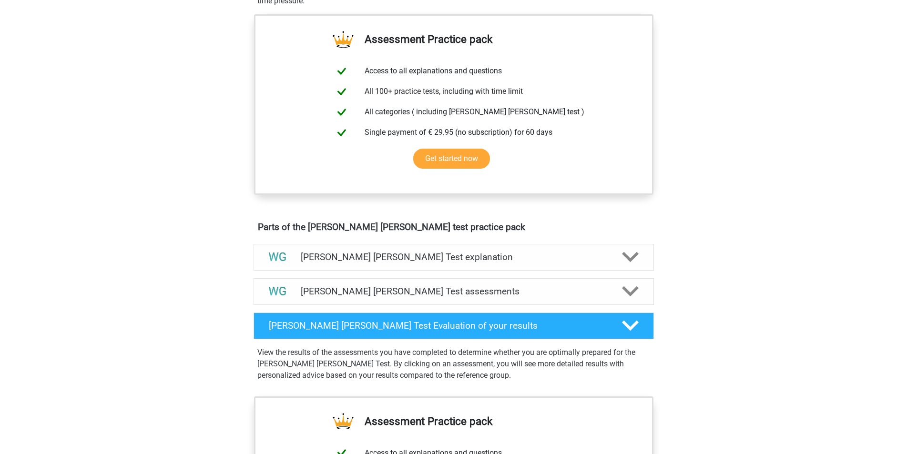
scroll to position [334, 0]
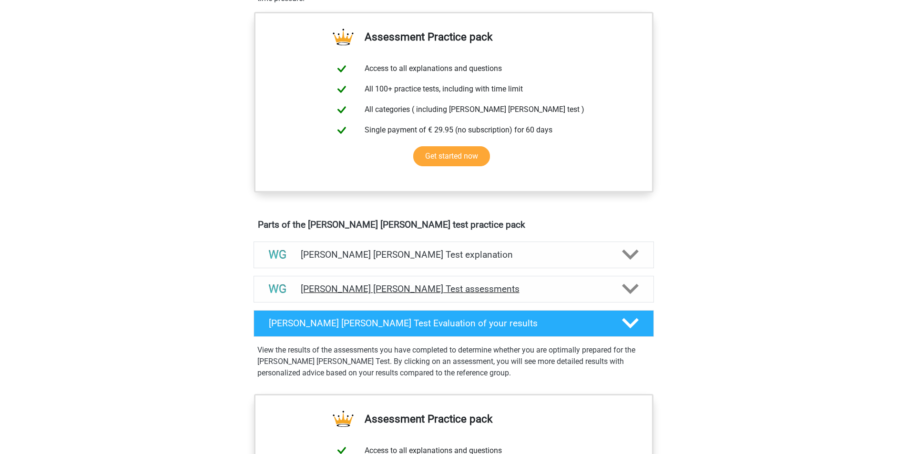
click at [432, 293] on h4 "[PERSON_NAME] [PERSON_NAME] Test assessments" at bounding box center [454, 289] width 306 height 11
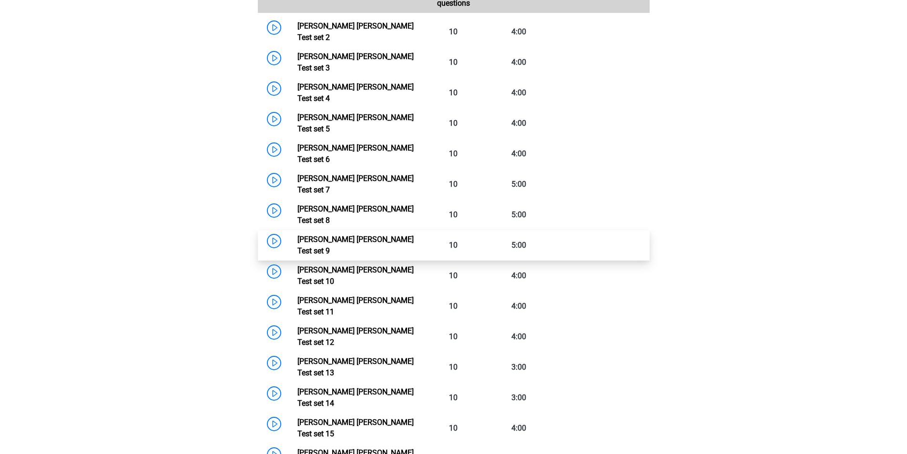
scroll to position [667, 0]
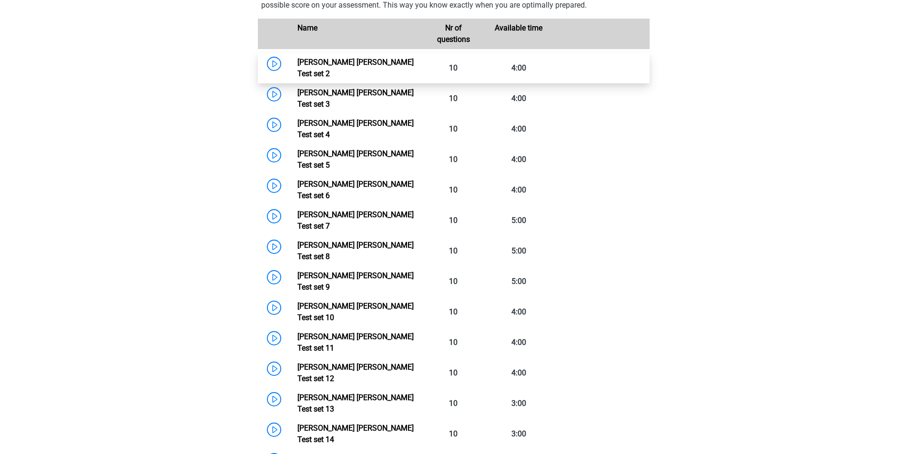
click at [297, 66] on link "[PERSON_NAME] [PERSON_NAME] Test set 2" at bounding box center [355, 68] width 116 height 20
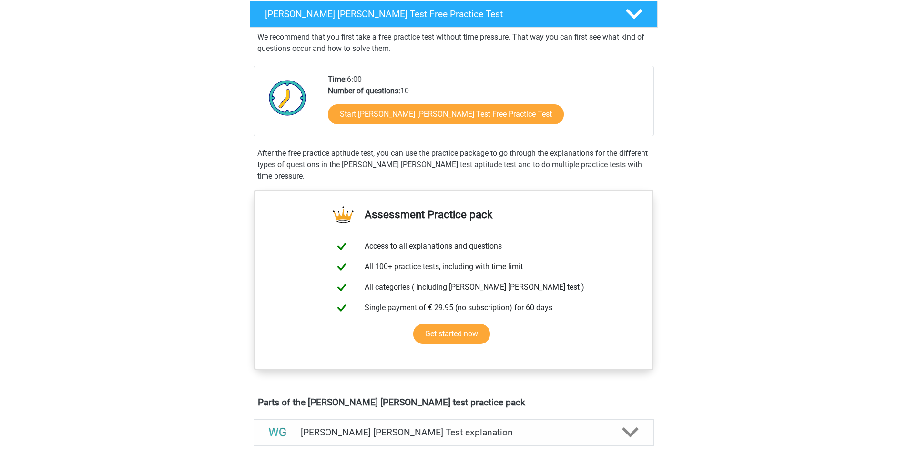
scroll to position [95, 0]
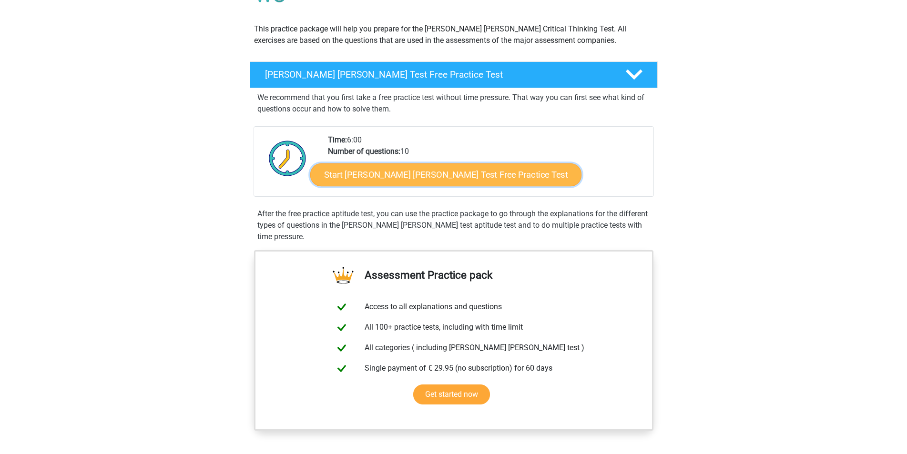
click at [468, 179] on link "Start [PERSON_NAME] [PERSON_NAME] Test Free Practice Test" at bounding box center [445, 174] width 271 height 23
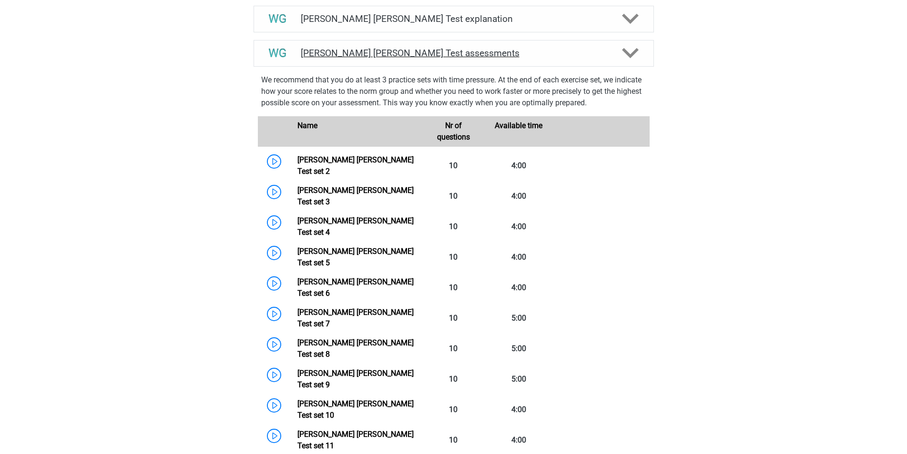
scroll to position [572, 0]
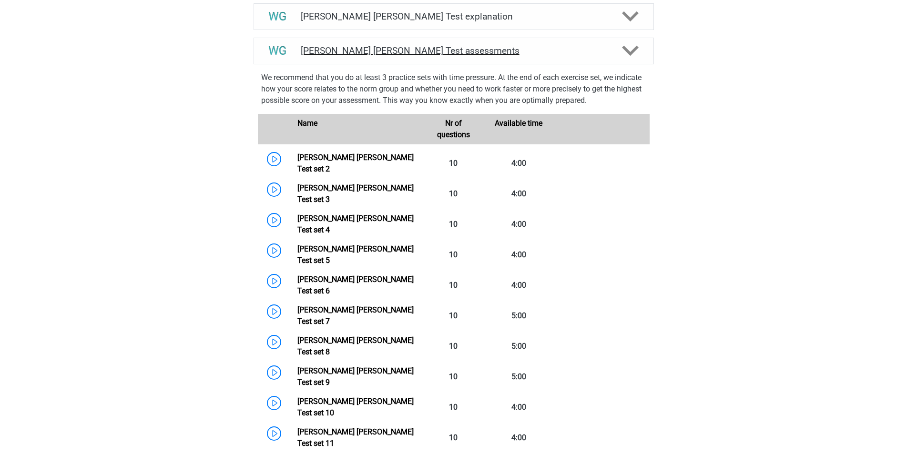
click at [338, 157] on link "[PERSON_NAME] [PERSON_NAME] Test set 2" at bounding box center [355, 163] width 116 height 20
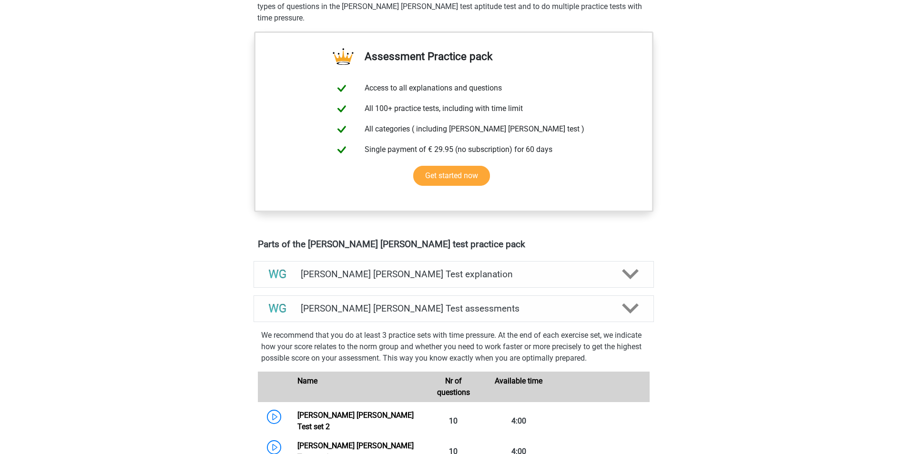
scroll to position [619, 0]
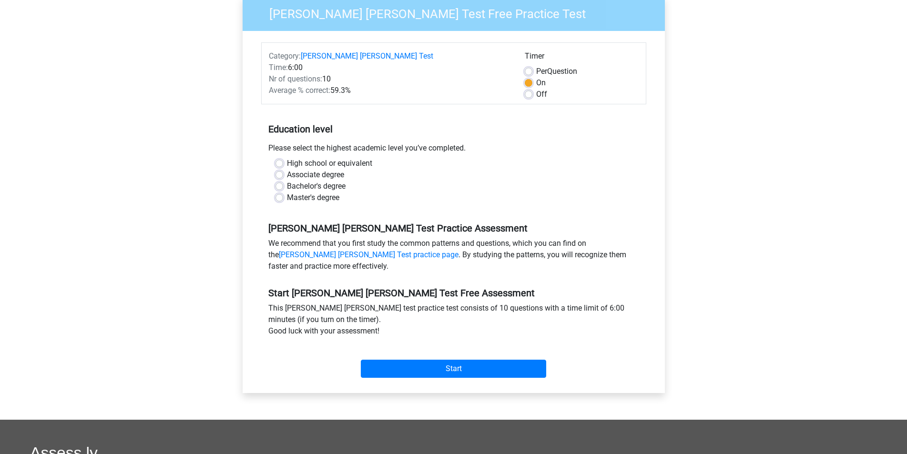
scroll to position [95, 0]
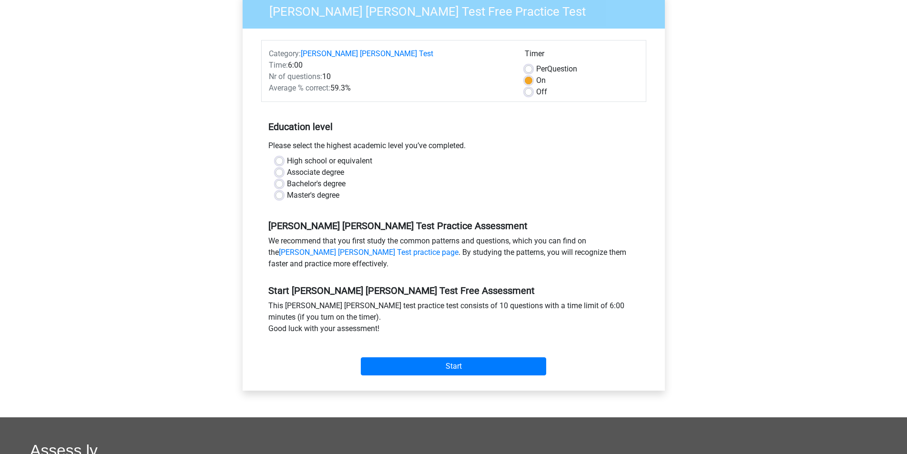
click at [353, 155] on label "High school or equivalent" at bounding box center [329, 160] width 85 height 11
click at [283, 155] on input "High school or equivalent" at bounding box center [279, 160] width 8 height 10
radio input "true"
click at [443, 357] on input "Start" at bounding box center [453, 366] width 185 height 18
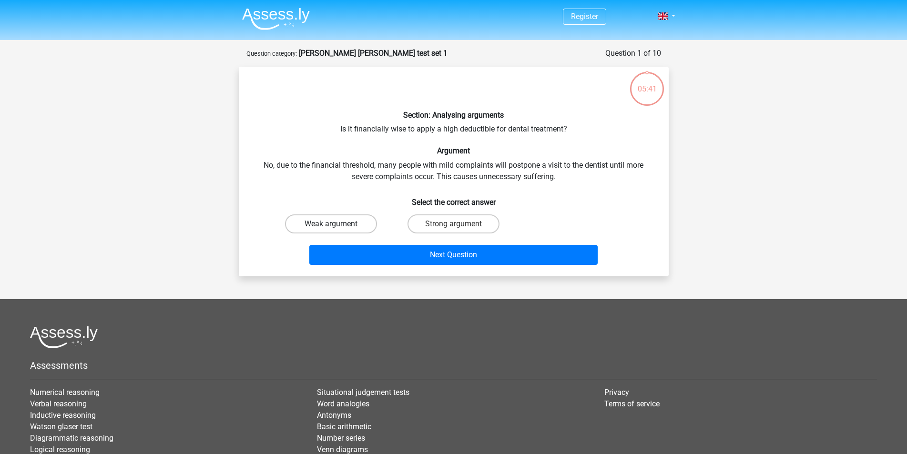
click at [358, 230] on label "Weak argument" at bounding box center [331, 223] width 92 height 19
click at [337, 230] on input "Weak argument" at bounding box center [334, 227] width 6 height 6
radio input "true"
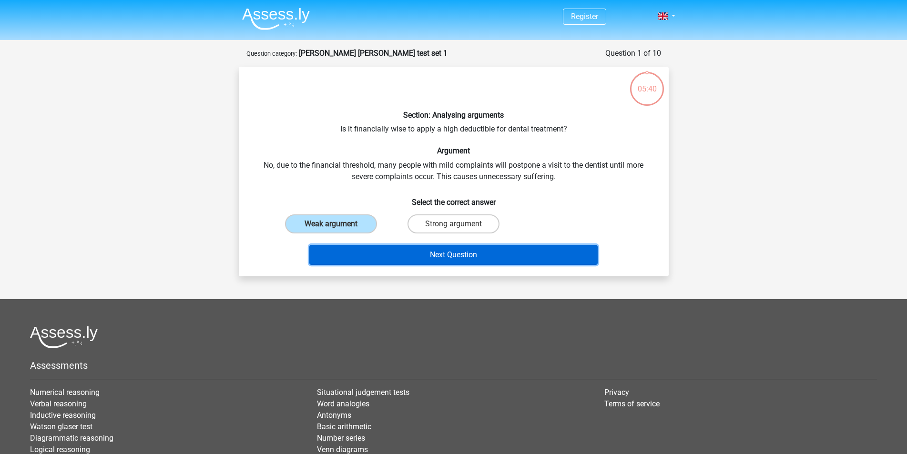
click at [434, 253] on button "Next Question" at bounding box center [453, 255] width 288 height 20
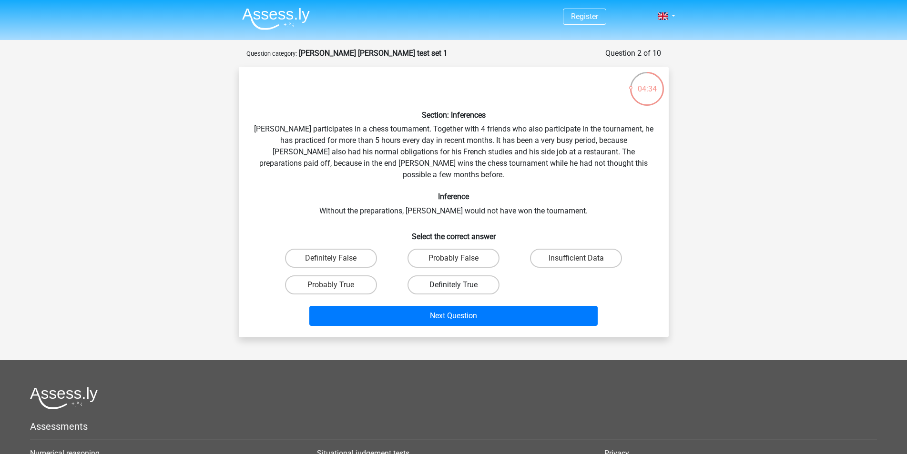
click at [451, 282] on label "Definitely True" at bounding box center [453, 284] width 92 height 19
click at [453, 285] on input "Definitely True" at bounding box center [456, 288] width 6 height 6
radio input "true"
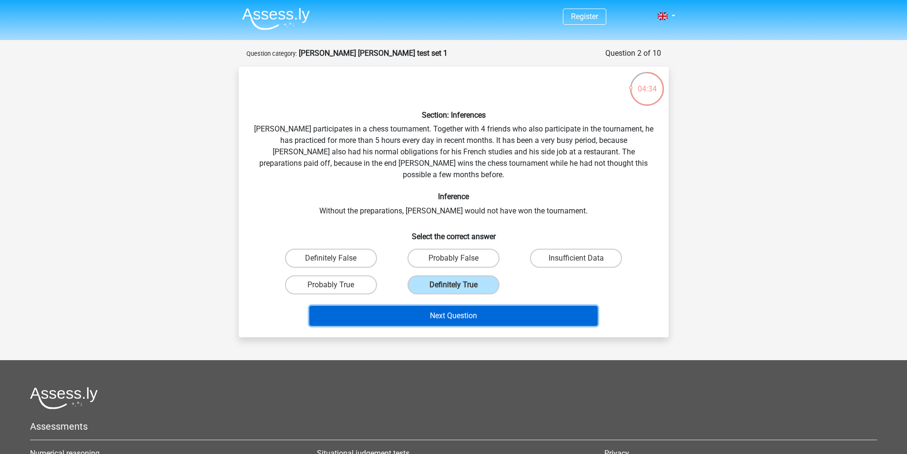
click at [458, 313] on button "Next Question" at bounding box center [453, 316] width 288 height 20
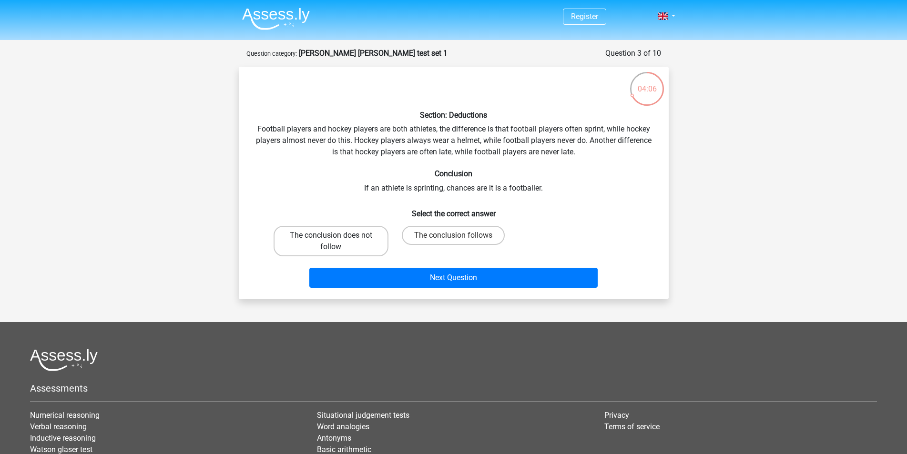
click at [322, 232] on label "The conclusion does not follow" at bounding box center [331, 241] width 115 height 30
click at [331, 235] on input "The conclusion does not follow" at bounding box center [334, 238] width 6 height 6
radio input "true"
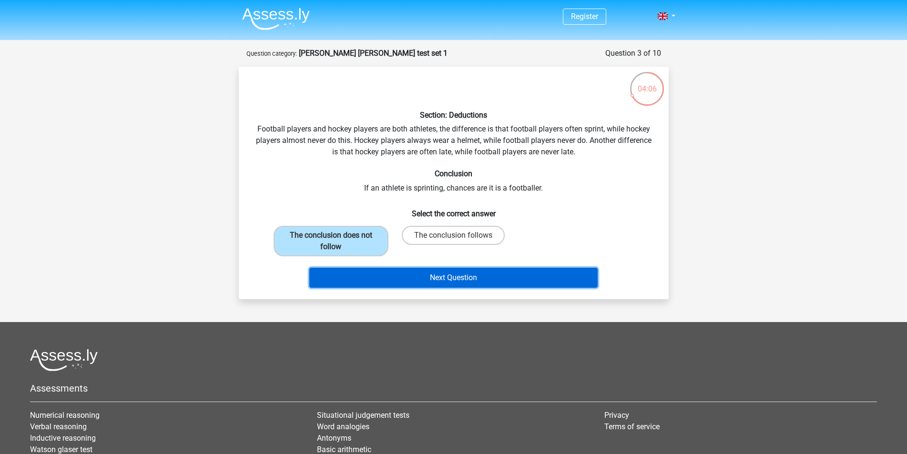
click at [430, 284] on button "Next Question" at bounding box center [453, 278] width 288 height 20
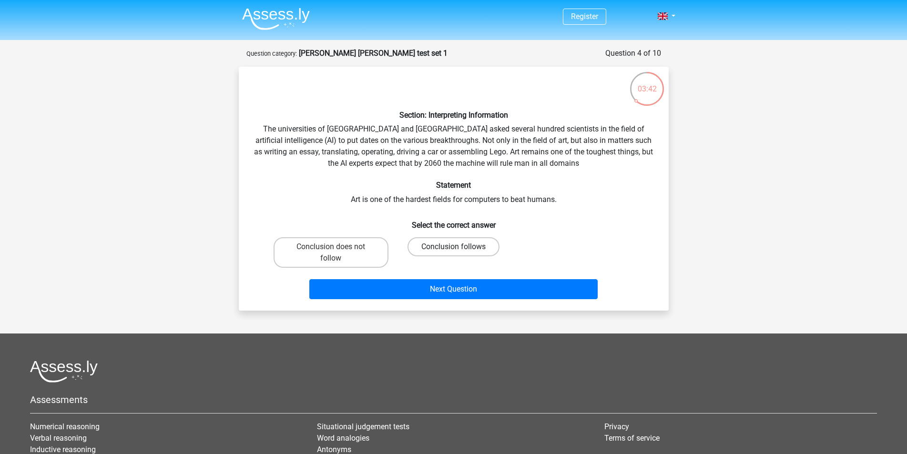
click at [451, 243] on label "Conclusion follows" at bounding box center [453, 246] width 92 height 19
click at [453, 247] on input "Conclusion follows" at bounding box center [456, 250] width 6 height 6
radio input "true"
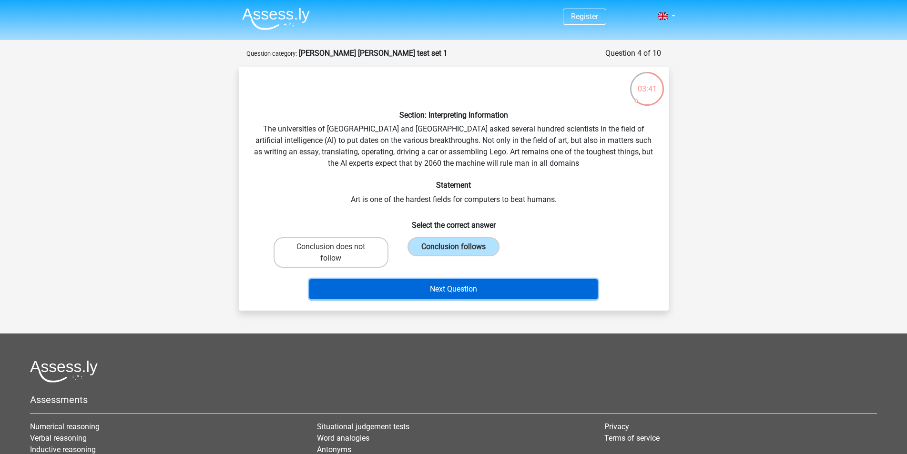
click at [472, 289] on button "Next Question" at bounding box center [453, 289] width 288 height 20
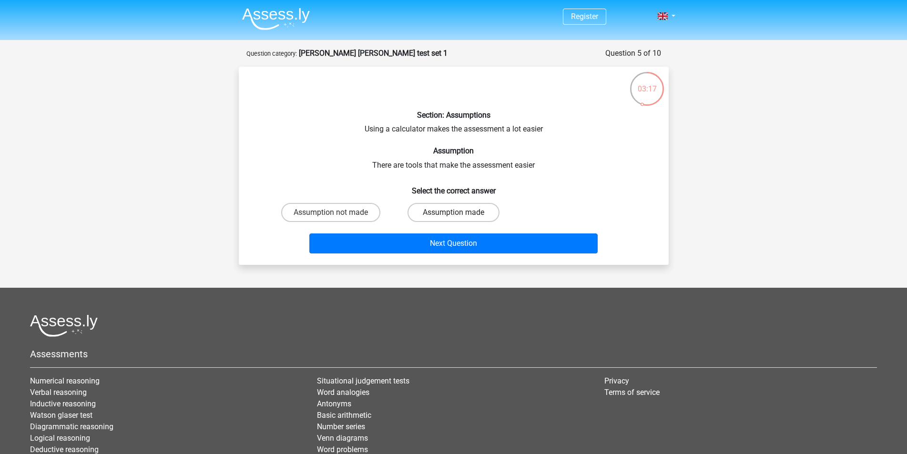
click at [455, 210] on label "Assumption made" at bounding box center [453, 212] width 92 height 19
click at [455, 213] on input "Assumption made" at bounding box center [456, 216] width 6 height 6
radio input "true"
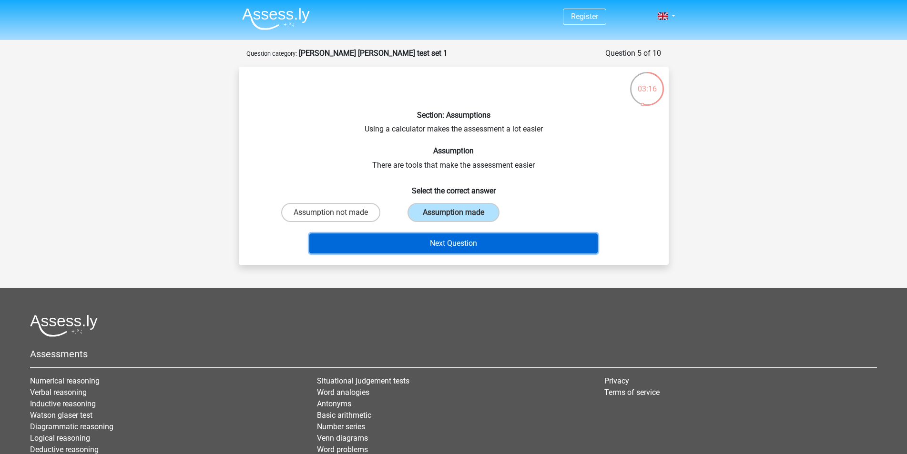
click at [463, 248] on button "Next Question" at bounding box center [453, 243] width 288 height 20
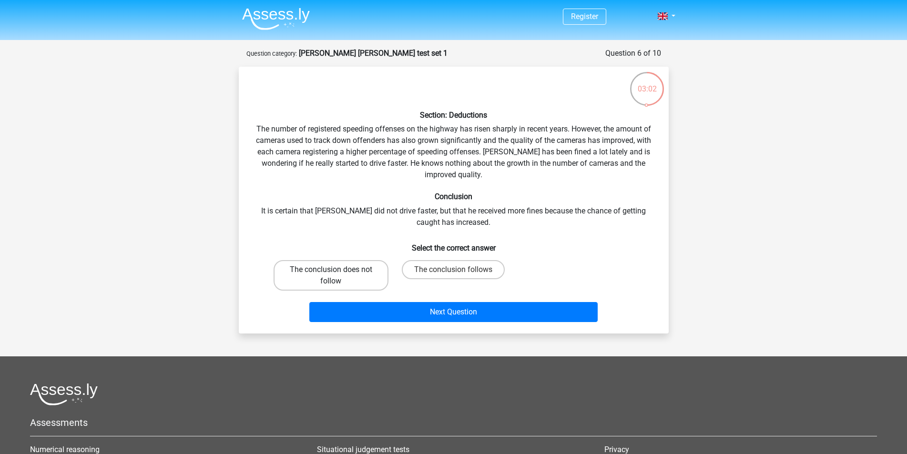
click at [367, 269] on label "The conclusion does not follow" at bounding box center [331, 275] width 115 height 30
click at [337, 270] on input "The conclusion does not follow" at bounding box center [334, 273] width 6 height 6
radio input "true"
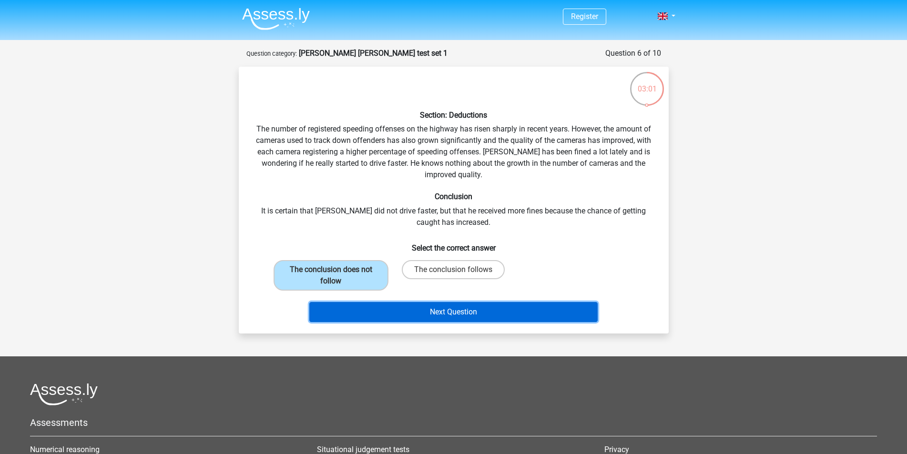
click at [514, 315] on button "Next Question" at bounding box center [453, 312] width 288 height 20
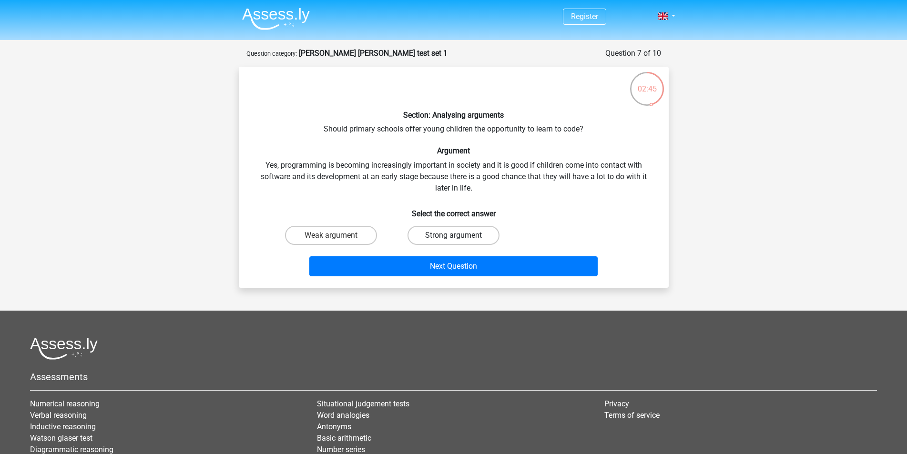
click at [427, 242] on label "Strong argument" at bounding box center [453, 235] width 92 height 19
click at [453, 242] on input "Strong argument" at bounding box center [456, 238] width 6 height 6
radio input "true"
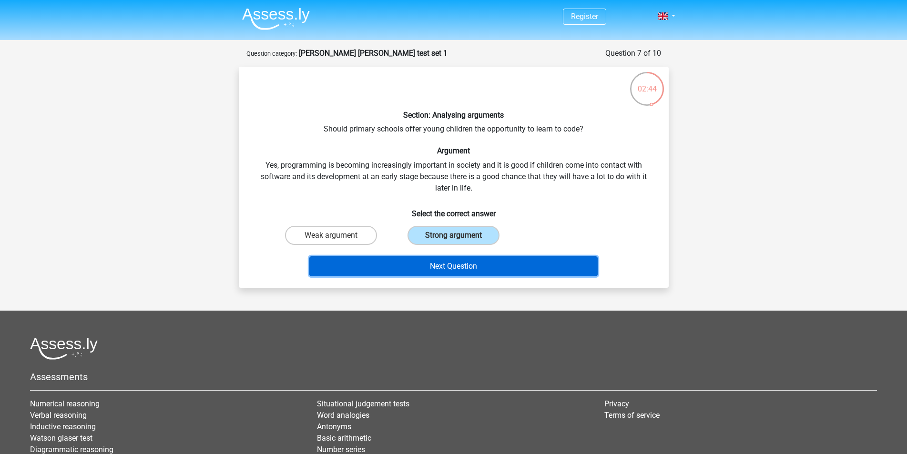
click at [448, 263] on button "Next Question" at bounding box center [453, 266] width 288 height 20
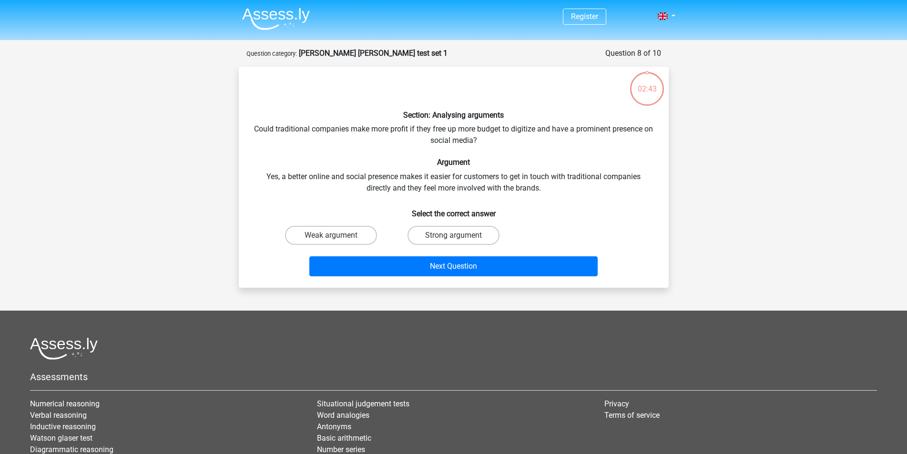
scroll to position [48, 0]
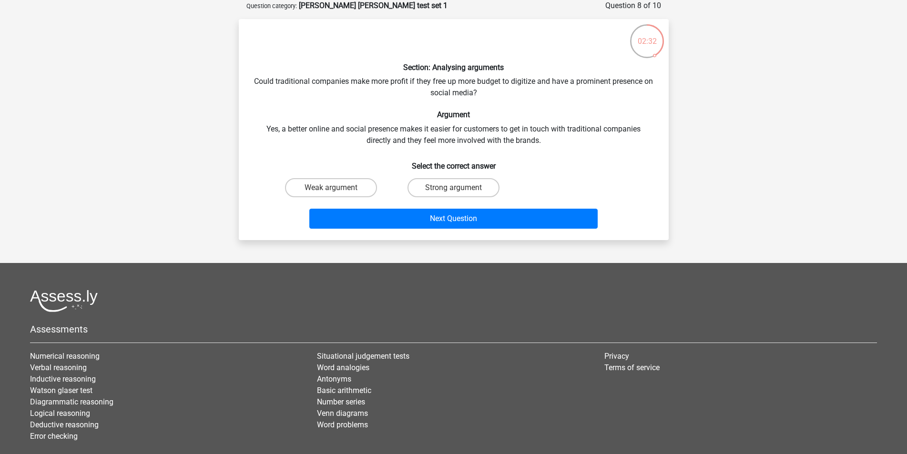
click at [335, 198] on div "Weak argument" at bounding box center [331, 187] width 122 height 27
click at [335, 196] on label "Weak argument" at bounding box center [331, 187] width 92 height 19
click at [335, 194] on input "Weak argument" at bounding box center [334, 191] width 6 height 6
radio input "true"
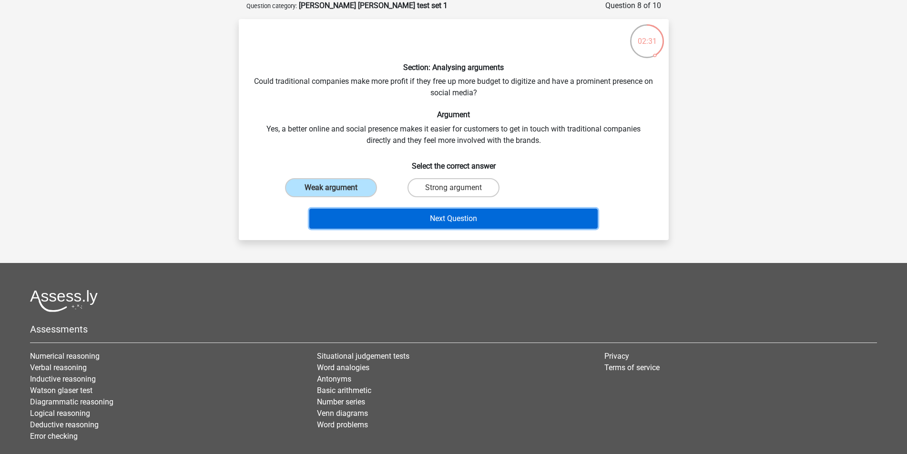
click at [412, 220] on button "Next Question" at bounding box center [453, 219] width 288 height 20
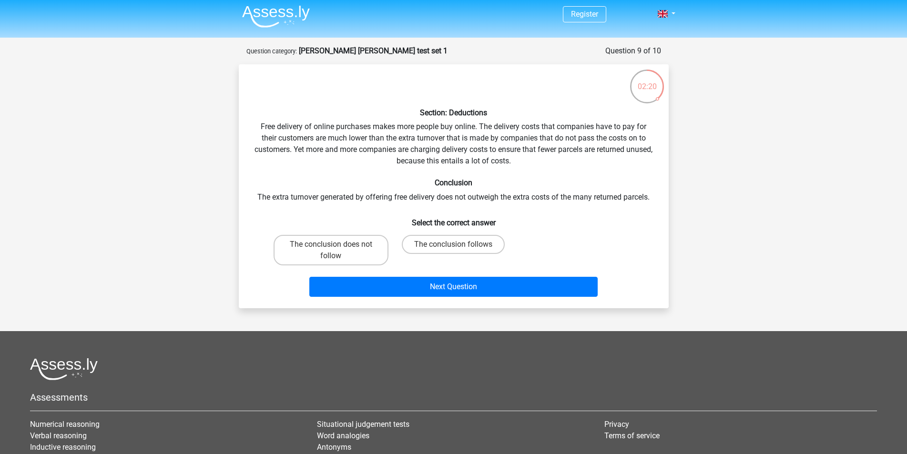
scroll to position [0, 0]
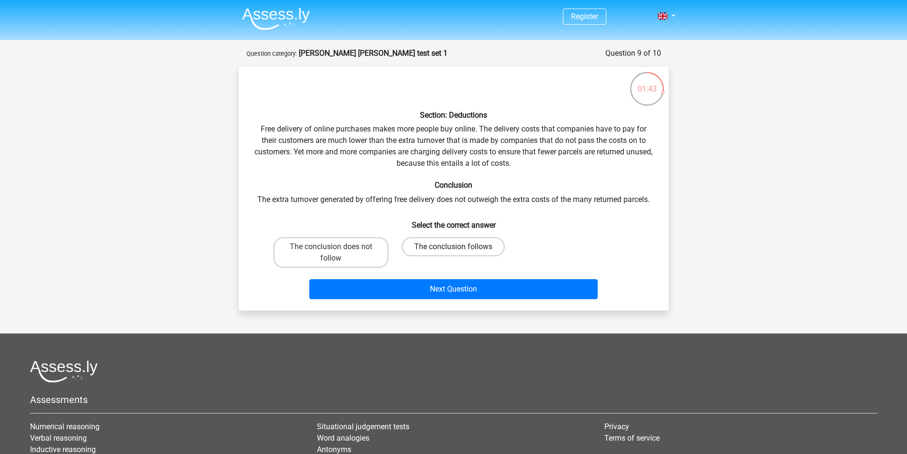
click at [473, 243] on label "The conclusion follows" at bounding box center [453, 246] width 103 height 19
click at [459, 247] on input "The conclusion follows" at bounding box center [456, 250] width 6 height 6
radio input "true"
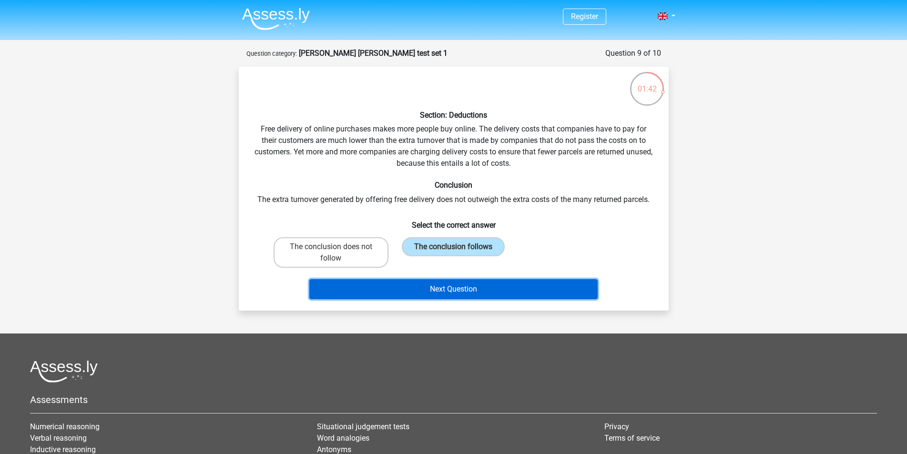
click at [508, 296] on button "Next Question" at bounding box center [453, 289] width 288 height 20
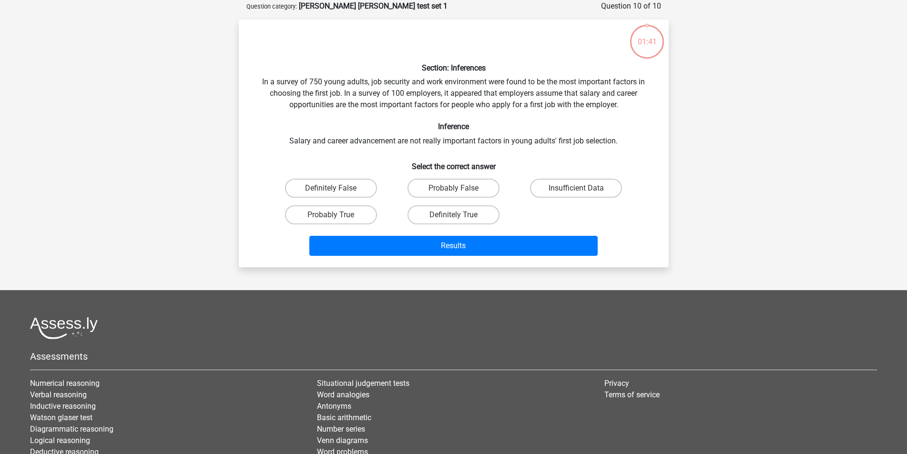
scroll to position [48, 0]
click at [582, 185] on label "Insufficient Data" at bounding box center [576, 187] width 92 height 19
click at [582, 188] on input "Insufficient Data" at bounding box center [579, 191] width 6 height 6
radio input "true"
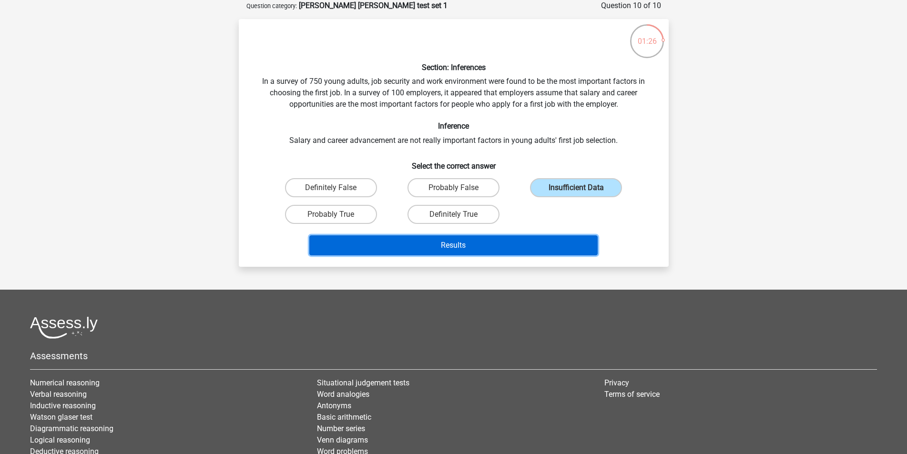
click at [568, 249] on button "Results" at bounding box center [453, 245] width 288 height 20
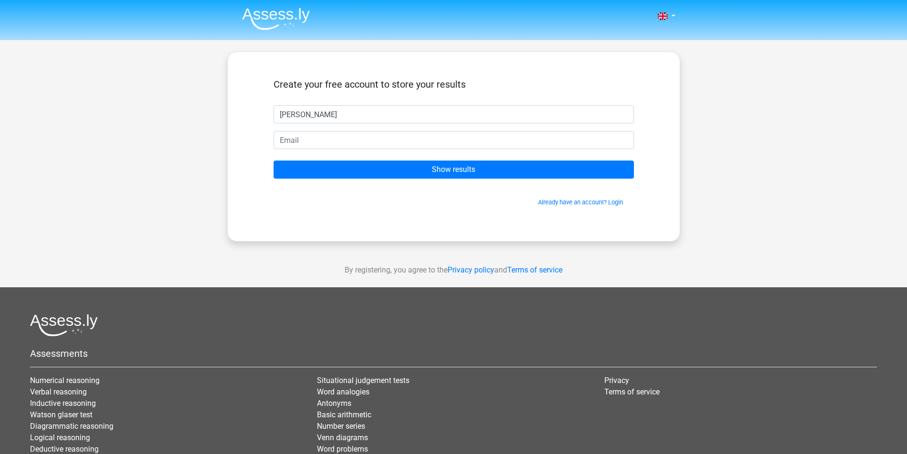
type input "[PERSON_NAME]"
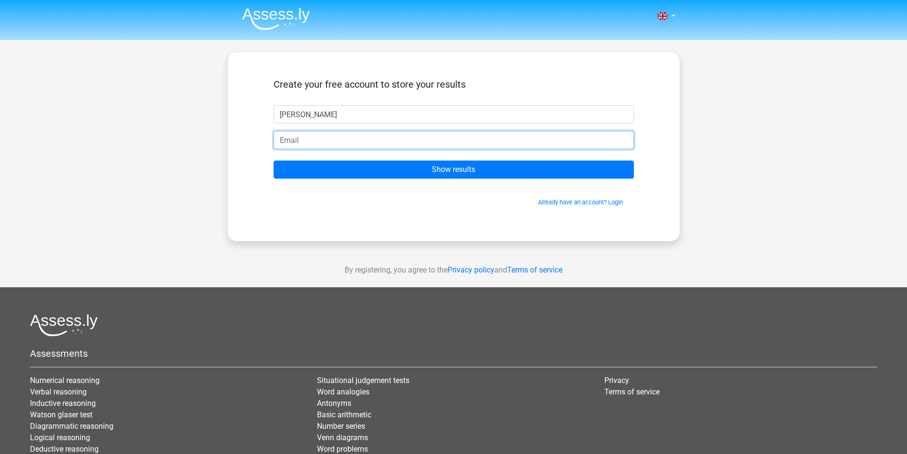
click at [505, 139] on input "email" at bounding box center [454, 140] width 360 height 18
click at [274, 161] on input "Show results" at bounding box center [454, 170] width 360 height 18
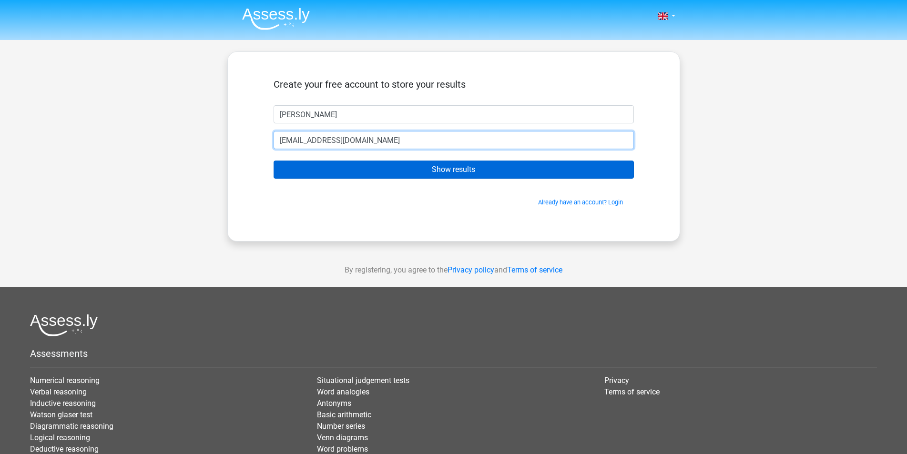
type input "[EMAIL_ADDRESS][DOMAIN_NAME]"
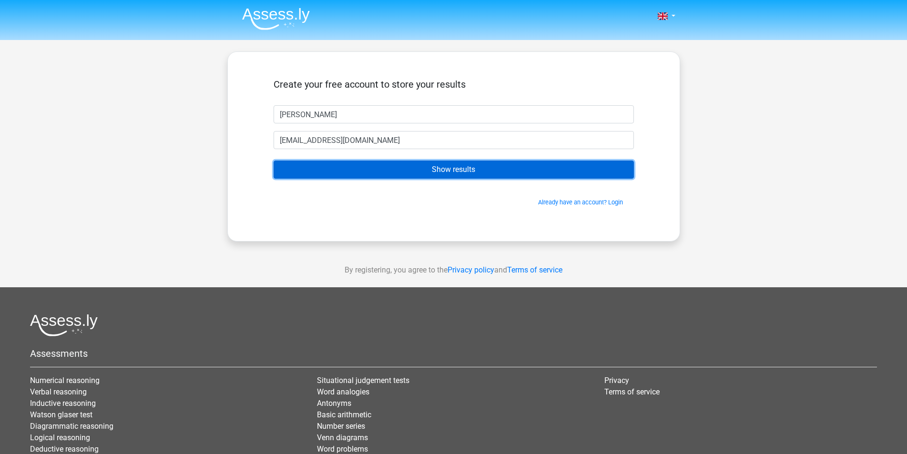
click at [494, 162] on input "Show results" at bounding box center [454, 170] width 360 height 18
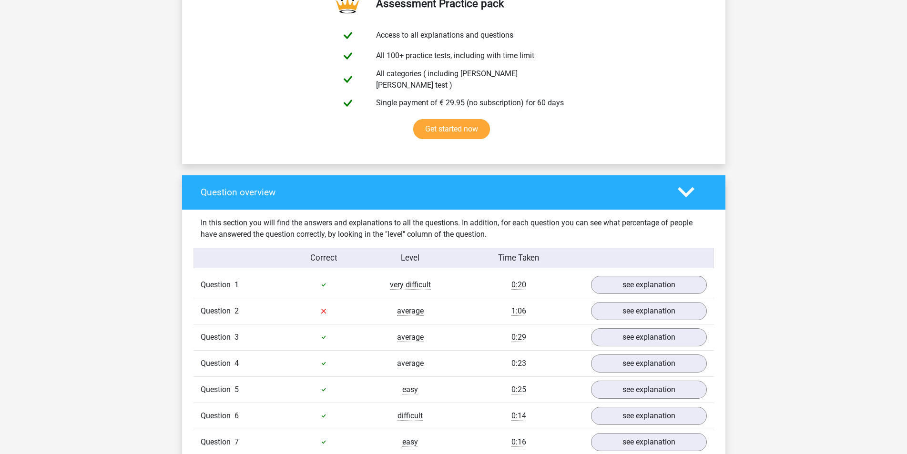
scroll to position [572, 0]
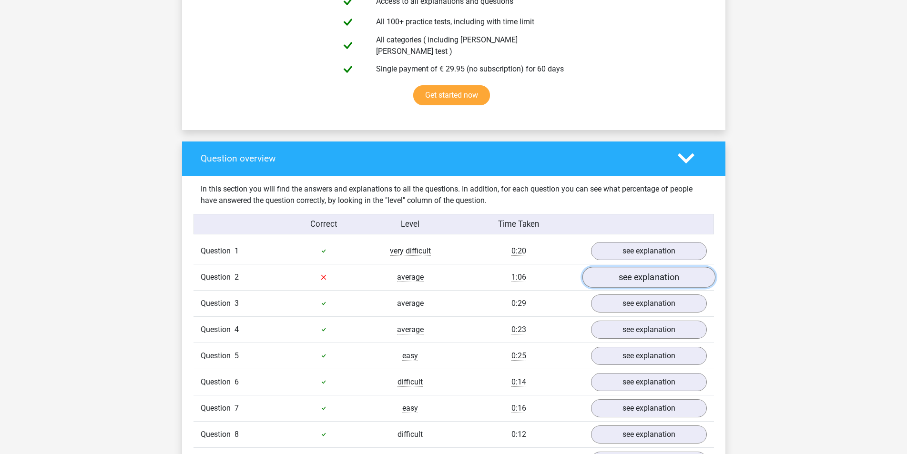
click at [649, 274] on link "see explanation" at bounding box center [648, 277] width 133 height 21
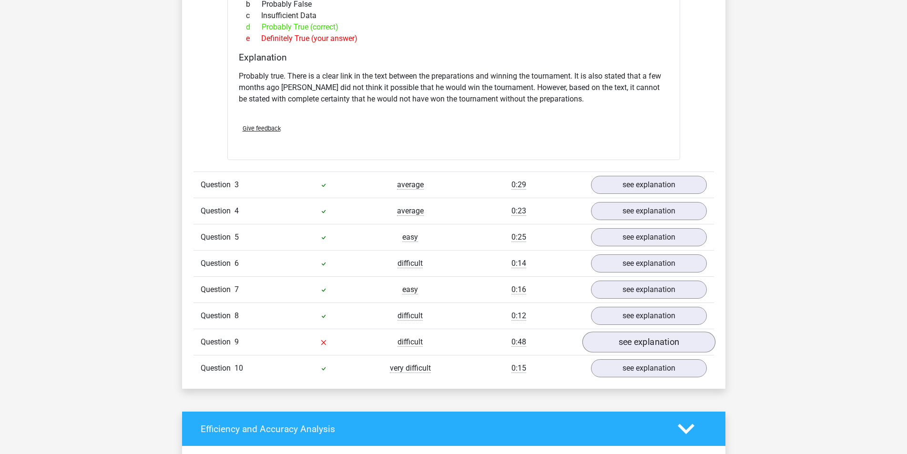
scroll to position [1001, 0]
click at [627, 342] on link "see explanation" at bounding box center [648, 341] width 133 height 21
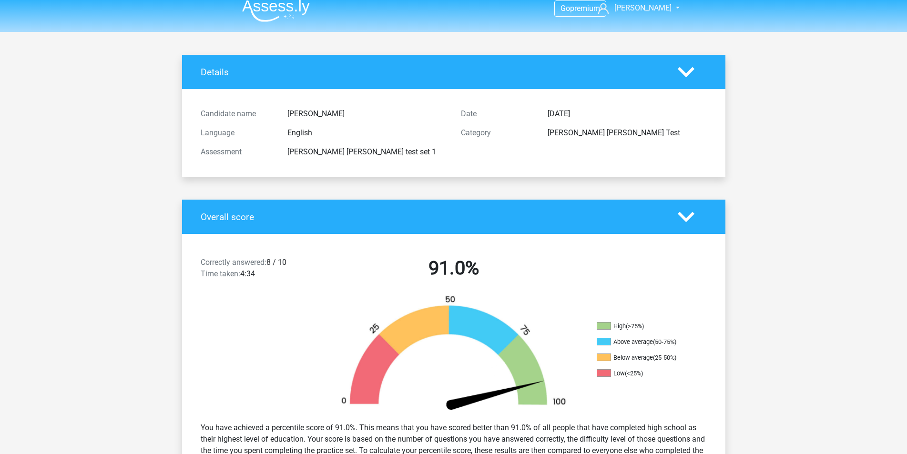
scroll to position [0, 0]
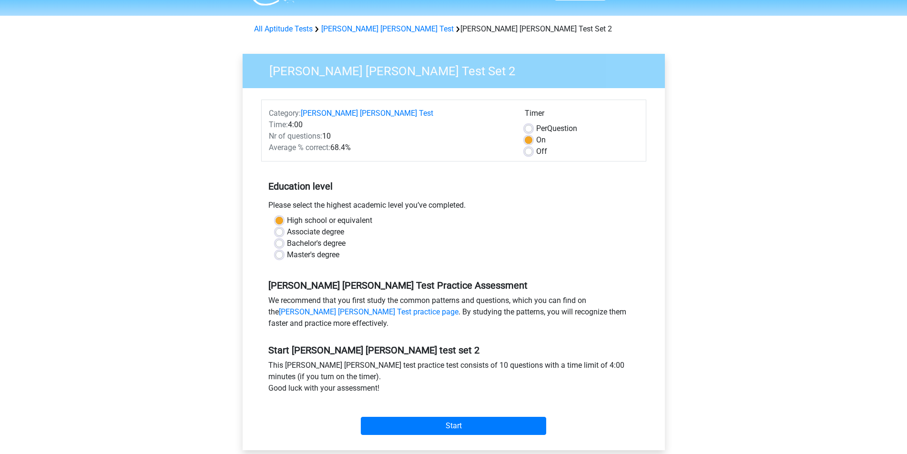
scroll to position [191, 0]
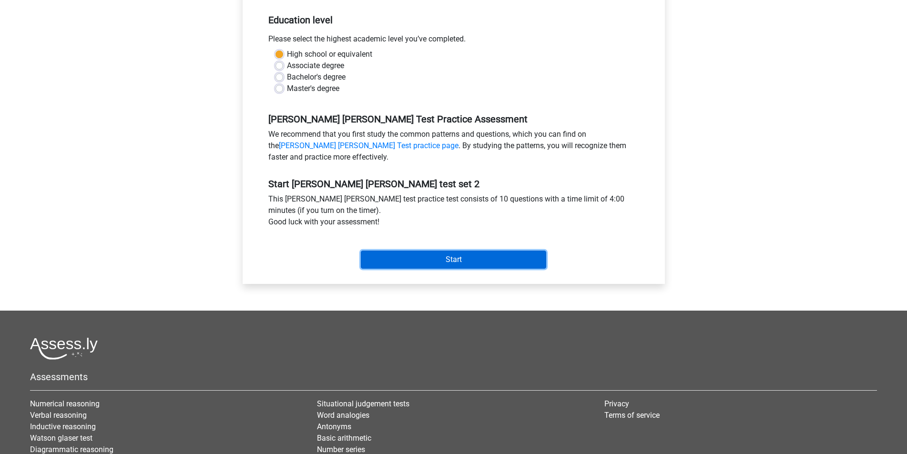
click at [391, 255] on input "Start" at bounding box center [453, 260] width 185 height 18
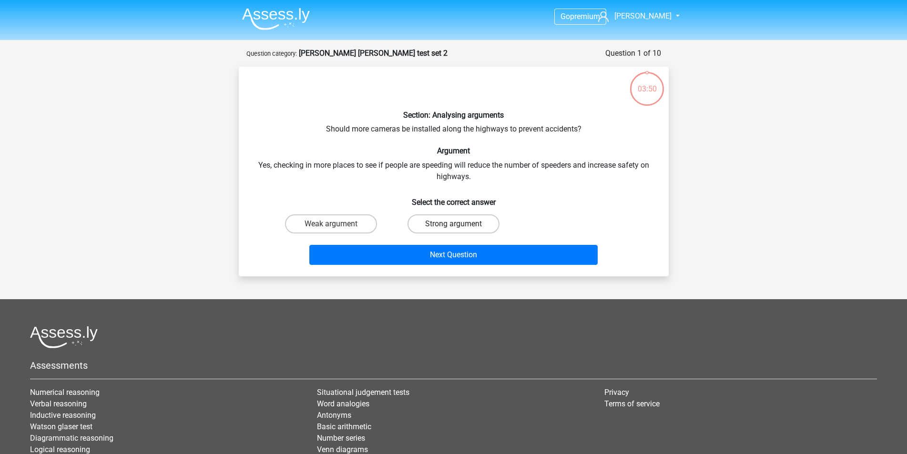
click at [443, 227] on label "Strong argument" at bounding box center [453, 223] width 92 height 19
click at [453, 227] on input "Strong argument" at bounding box center [456, 227] width 6 height 6
radio input "true"
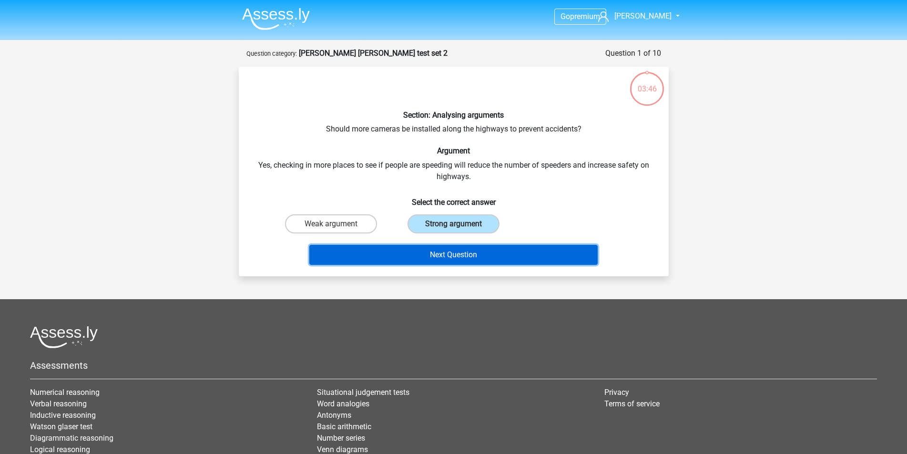
click at [451, 258] on button "Next Question" at bounding box center [453, 255] width 288 height 20
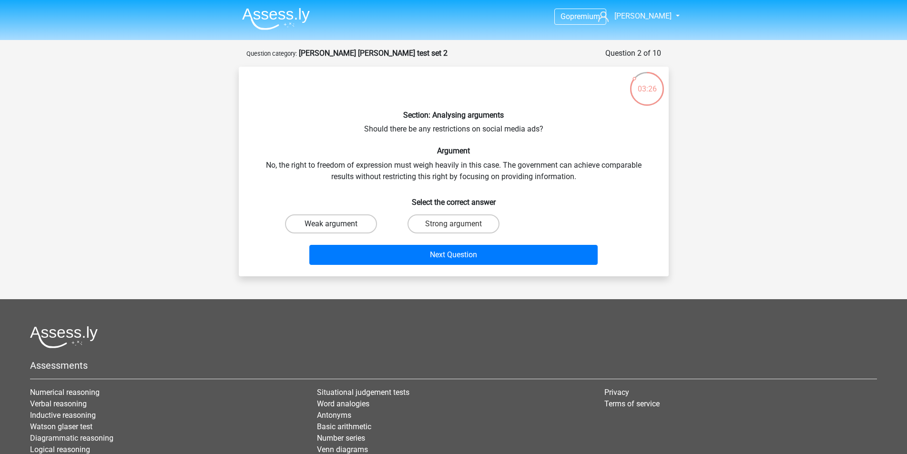
click at [350, 222] on label "Weak argument" at bounding box center [331, 223] width 92 height 19
click at [337, 224] on input "Weak argument" at bounding box center [334, 227] width 6 height 6
radio input "true"
click at [381, 243] on div "Next Question" at bounding box center [453, 252] width 399 height 31
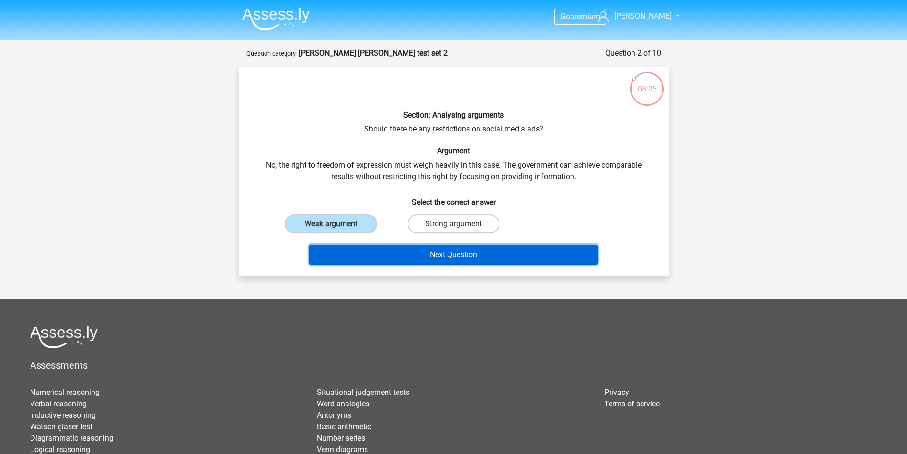
click at [392, 257] on button "Next Question" at bounding box center [453, 255] width 288 height 20
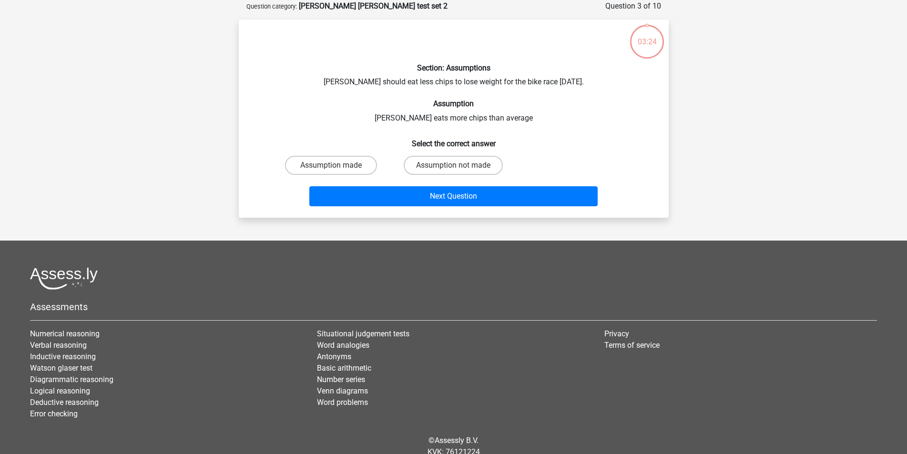
scroll to position [48, 0]
click at [460, 162] on label "Assumption not made" at bounding box center [453, 164] width 99 height 19
click at [459, 165] on input "Assumption not made" at bounding box center [456, 168] width 6 height 6
radio input "true"
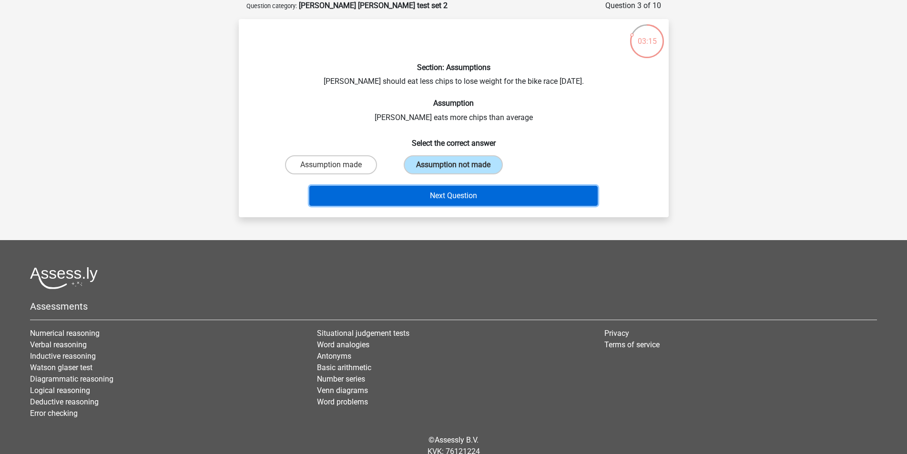
click at [478, 198] on button "Next Question" at bounding box center [453, 196] width 288 height 20
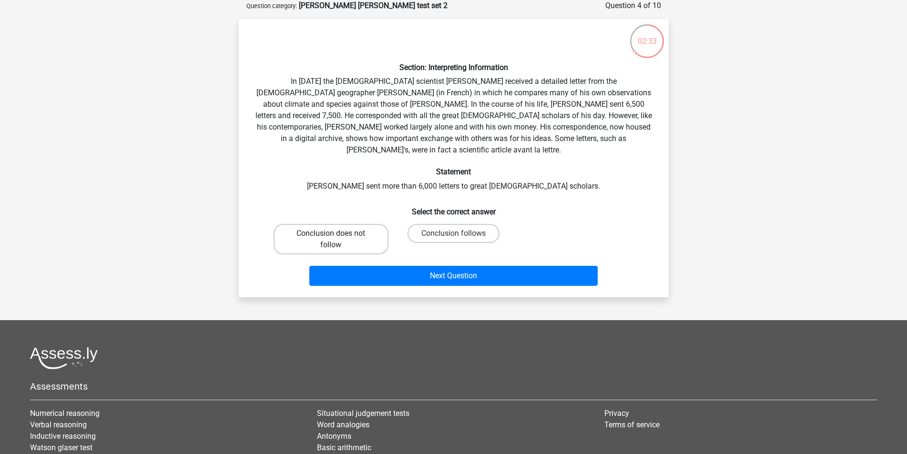
click at [358, 224] on label "Conclusion does not follow" at bounding box center [331, 239] width 115 height 30
click at [337, 233] on input "Conclusion does not follow" at bounding box center [334, 236] width 6 height 6
radio input "true"
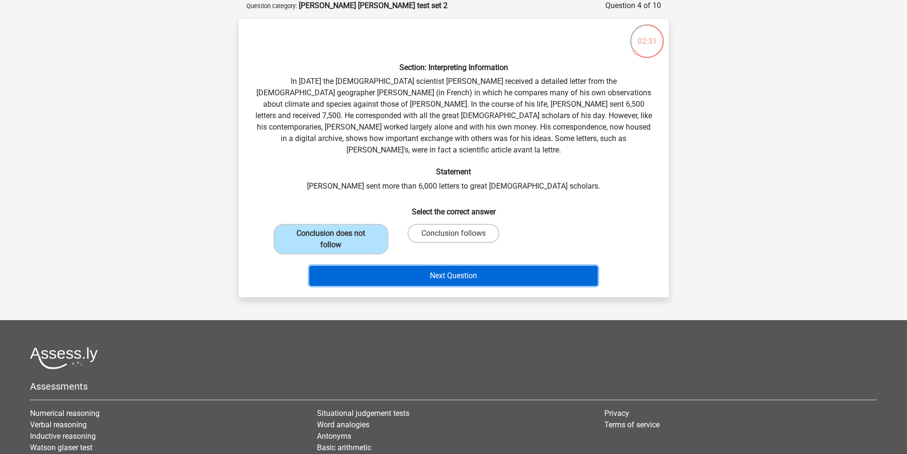
click at [417, 266] on button "Next Question" at bounding box center [453, 276] width 288 height 20
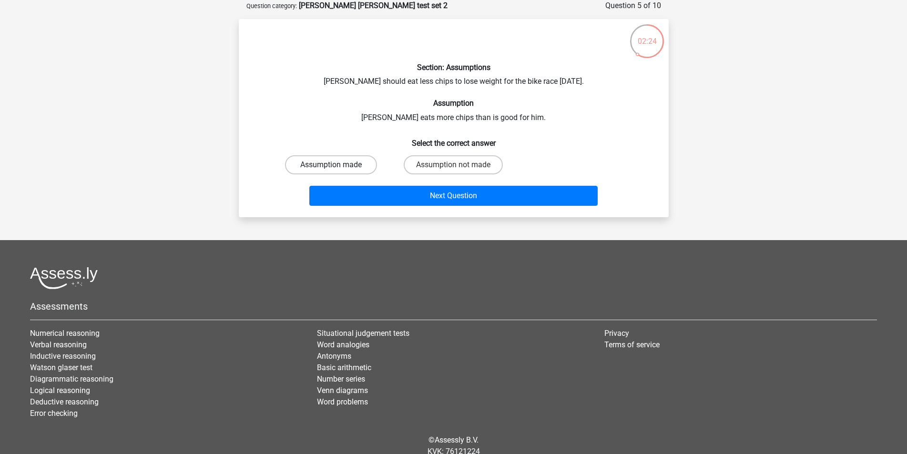
click at [358, 163] on label "Assumption made" at bounding box center [331, 164] width 92 height 19
click at [337, 165] on input "Assumption made" at bounding box center [334, 168] width 6 height 6
radio input "true"
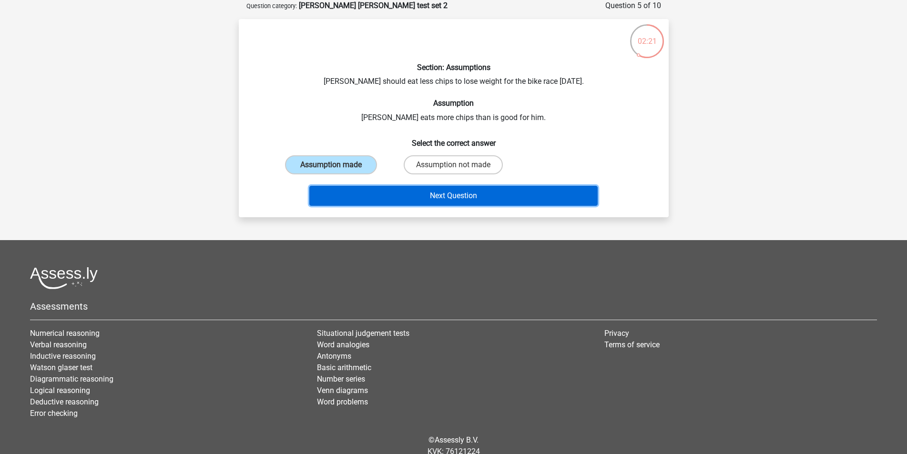
click at [467, 199] on button "Next Question" at bounding box center [453, 196] width 288 height 20
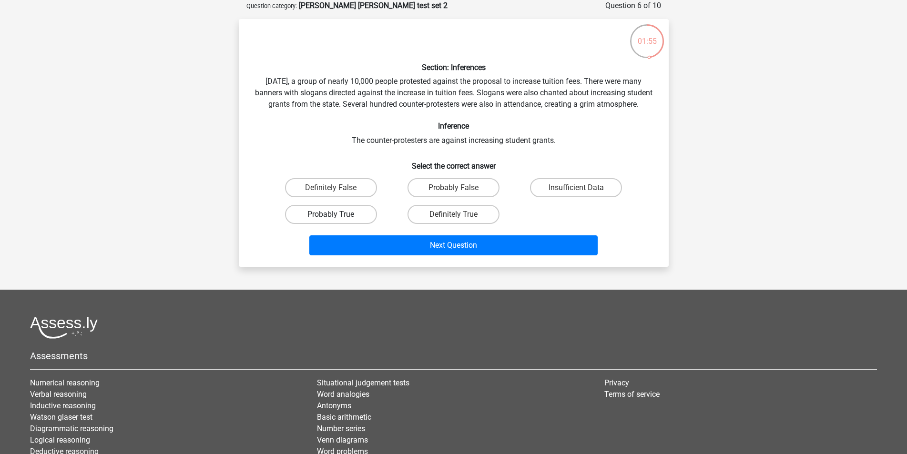
click at [364, 224] on label "Probably True" at bounding box center [331, 214] width 92 height 19
click at [337, 221] on input "Probably True" at bounding box center [334, 217] width 6 height 6
radio input "true"
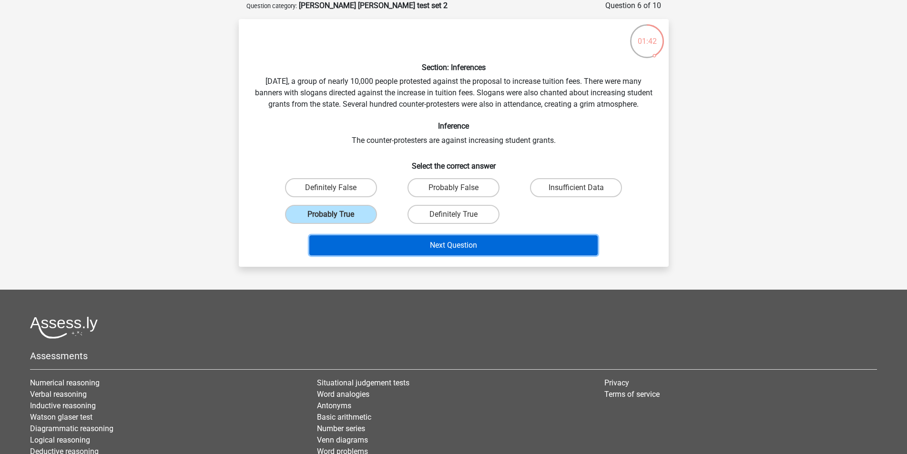
click at [478, 252] on button "Next Question" at bounding box center [453, 245] width 288 height 20
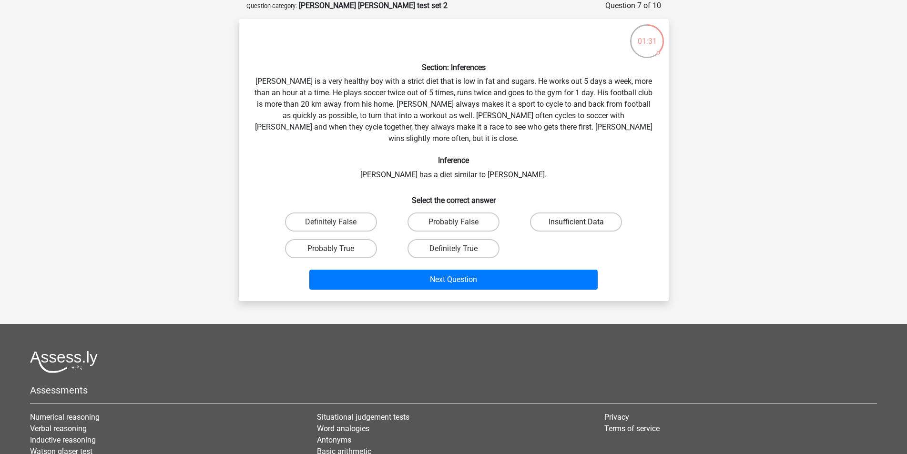
click at [572, 214] on label "Insufficient Data" at bounding box center [576, 222] width 92 height 19
click at [576, 222] on input "Insufficient Data" at bounding box center [579, 225] width 6 height 6
radio input "true"
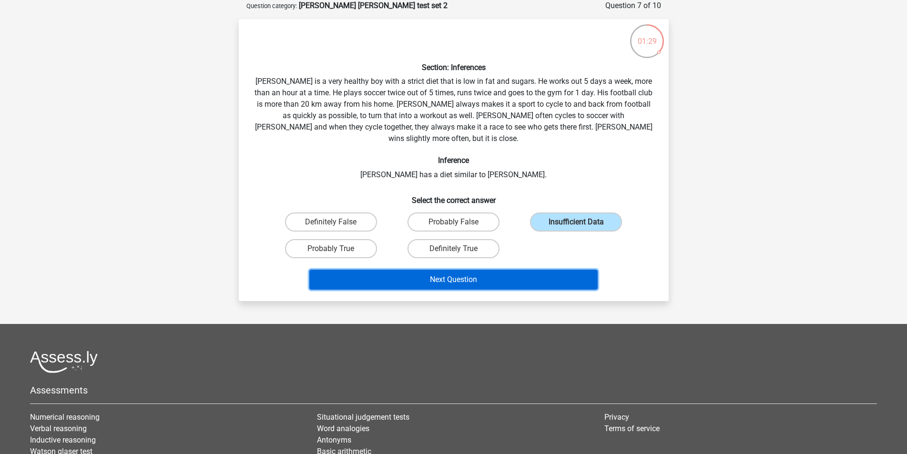
click at [545, 270] on button "Next Question" at bounding box center [453, 280] width 288 height 20
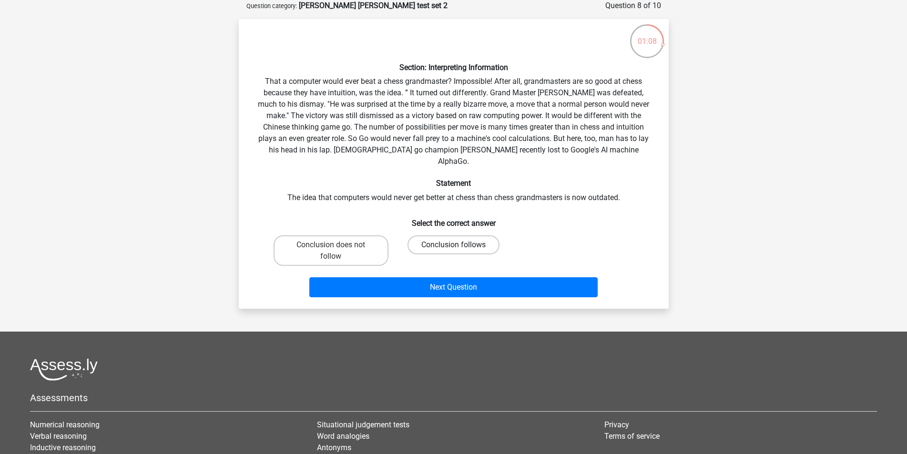
click at [435, 235] on label "Conclusion follows" at bounding box center [453, 244] width 92 height 19
click at [453, 245] on input "Conclusion follows" at bounding box center [456, 248] width 6 height 6
radio input "true"
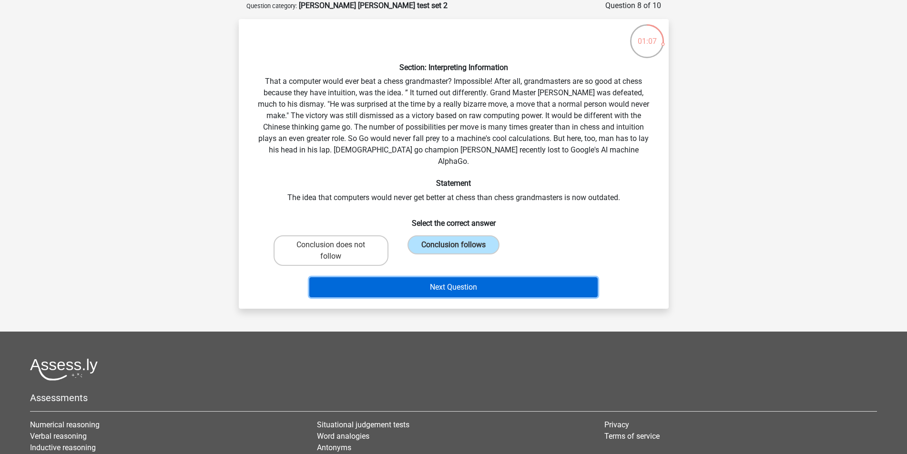
click at [518, 279] on button "Next Question" at bounding box center [453, 287] width 288 height 20
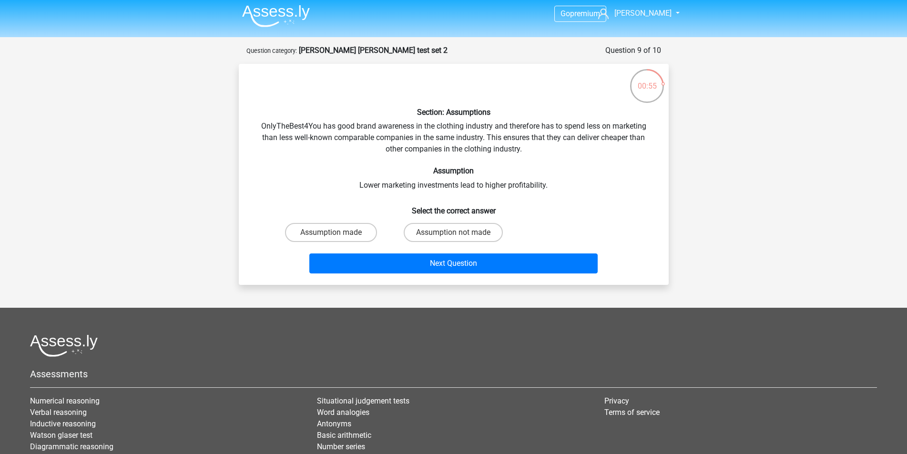
scroll to position [0, 0]
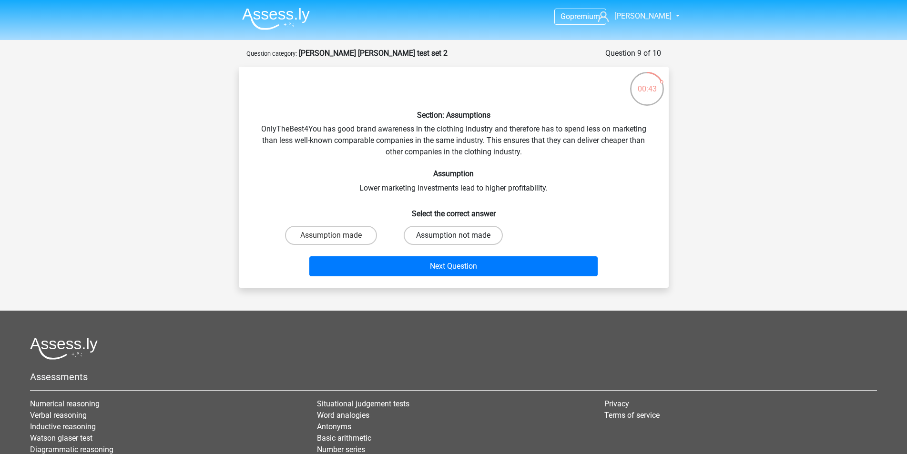
click at [439, 235] on label "Assumption not made" at bounding box center [453, 235] width 99 height 19
click at [453, 235] on input "Assumption not made" at bounding box center [456, 238] width 6 height 6
radio input "true"
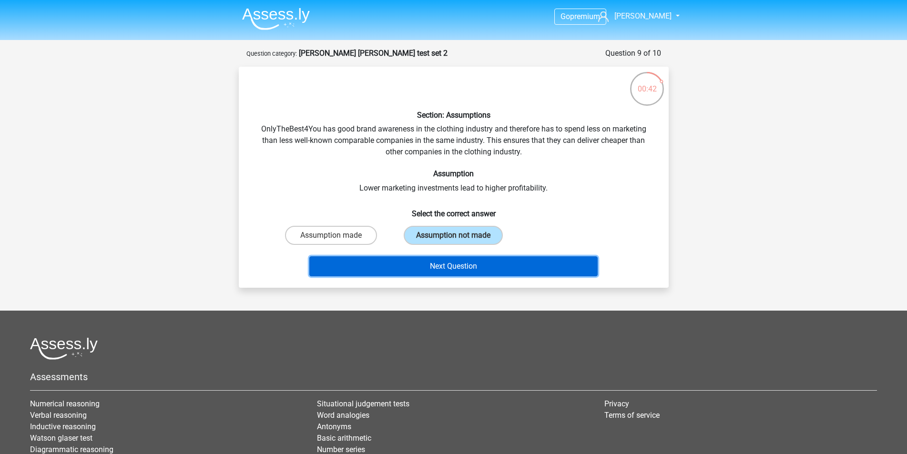
click at [441, 270] on button "Next Question" at bounding box center [453, 266] width 288 height 20
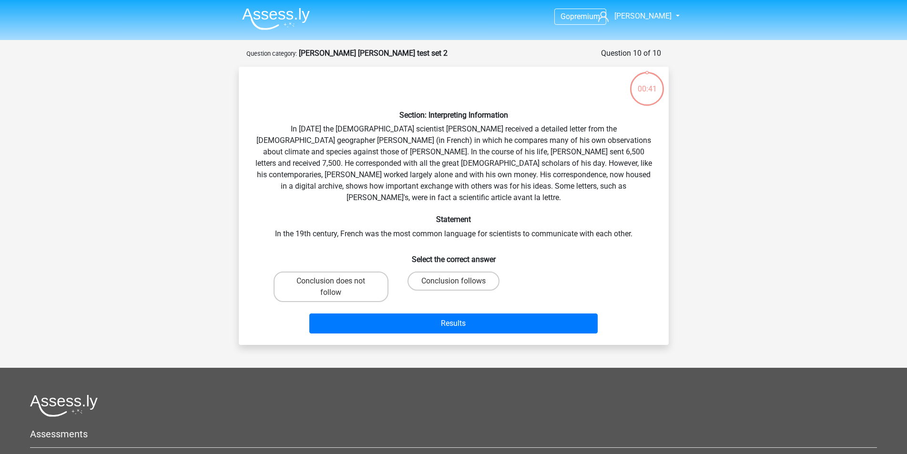
scroll to position [48, 0]
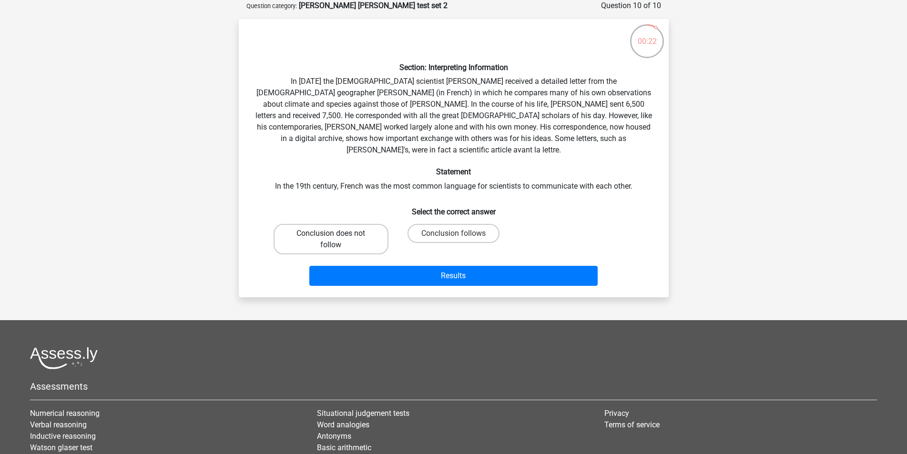
click at [346, 231] on label "Conclusion does not follow" at bounding box center [331, 239] width 115 height 30
click at [337, 233] on input "Conclusion does not follow" at bounding box center [334, 236] width 6 height 6
radio input "true"
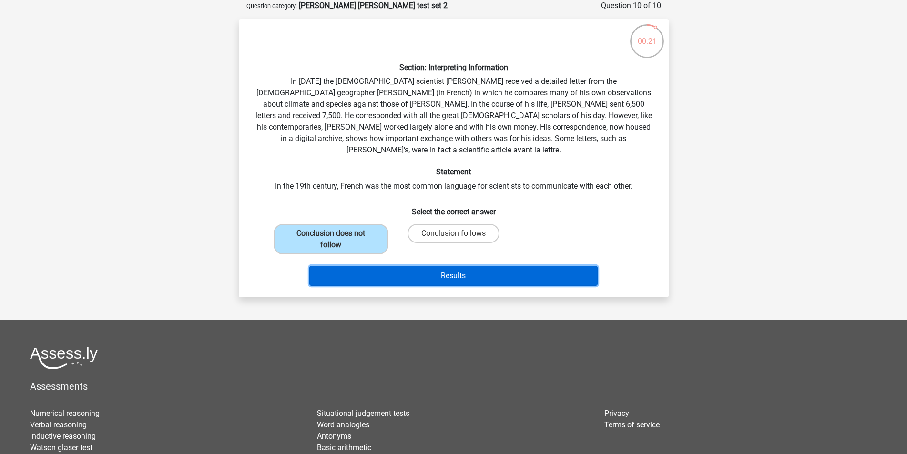
click at [398, 270] on button "Results" at bounding box center [453, 276] width 288 height 20
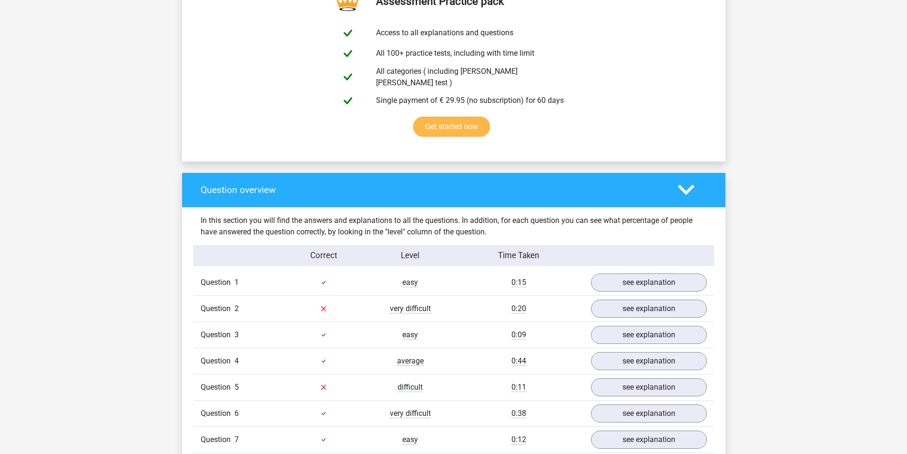
scroll to position [572, 0]
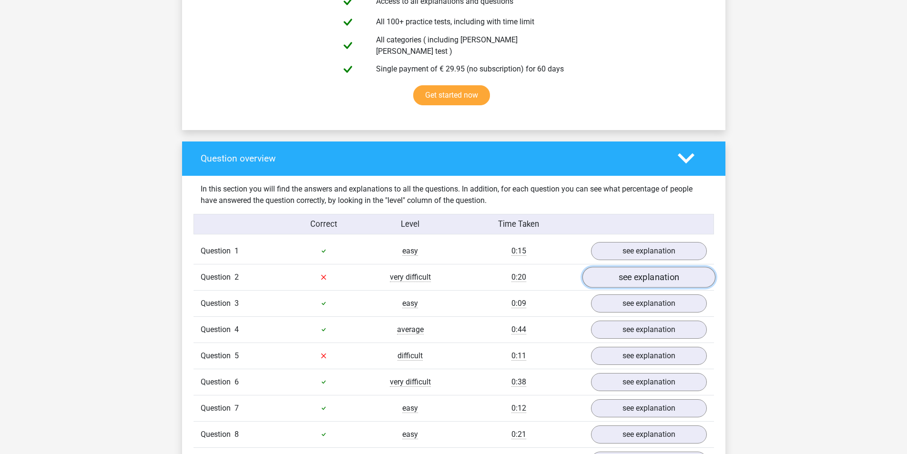
click at [621, 274] on link "see explanation" at bounding box center [648, 277] width 133 height 21
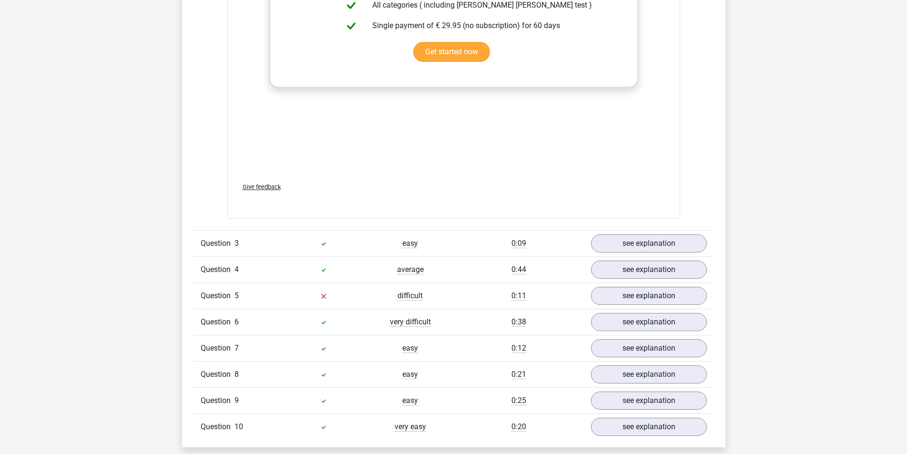
scroll to position [1239, 0]
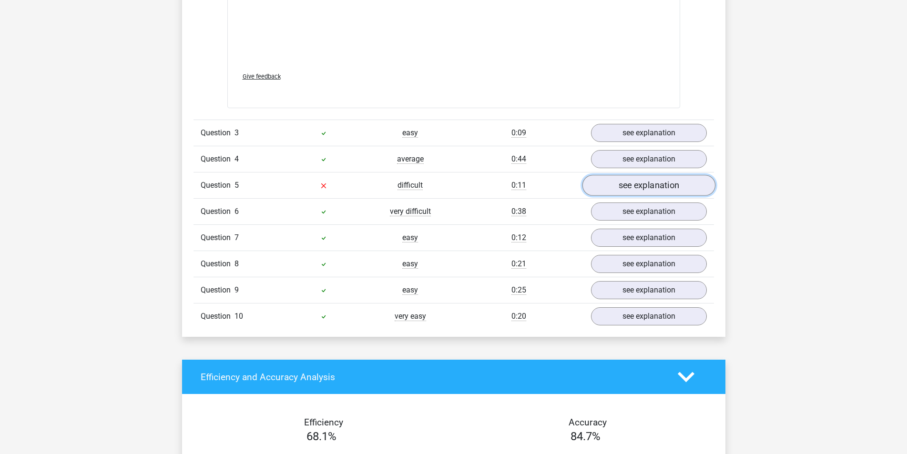
click at [616, 183] on link "see explanation" at bounding box center [648, 185] width 133 height 21
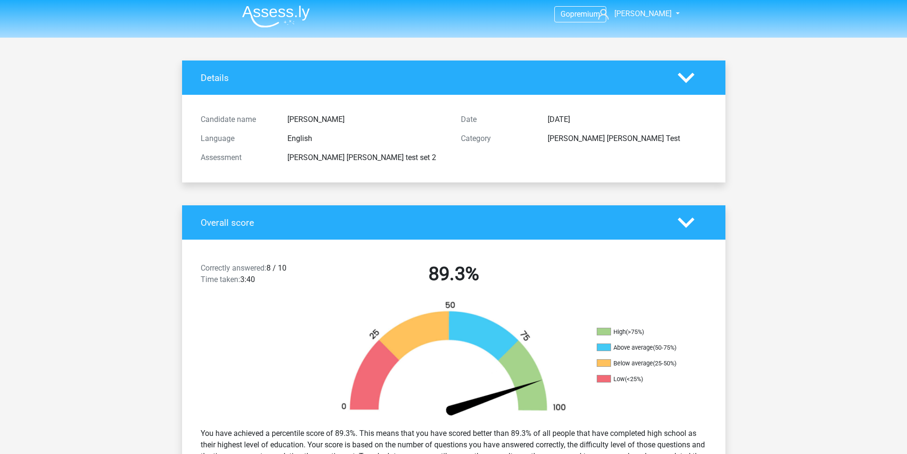
scroll to position [0, 0]
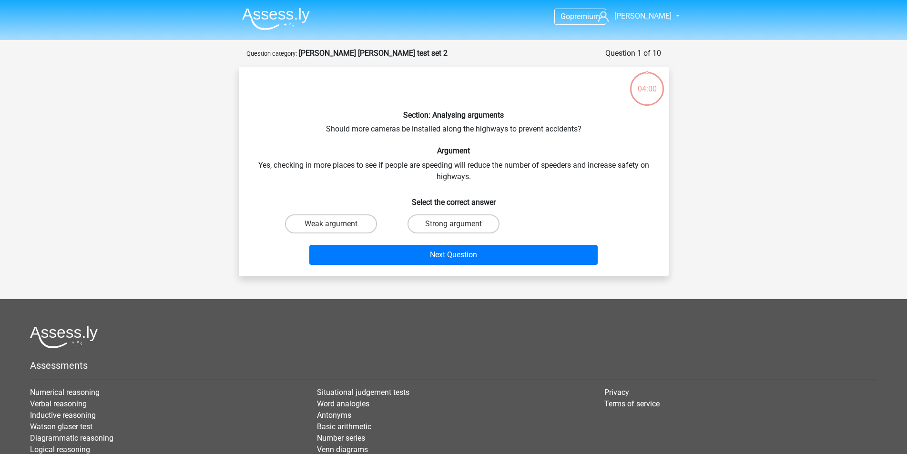
scroll to position [48, 0]
